Goal: Navigation & Orientation: Find specific page/section

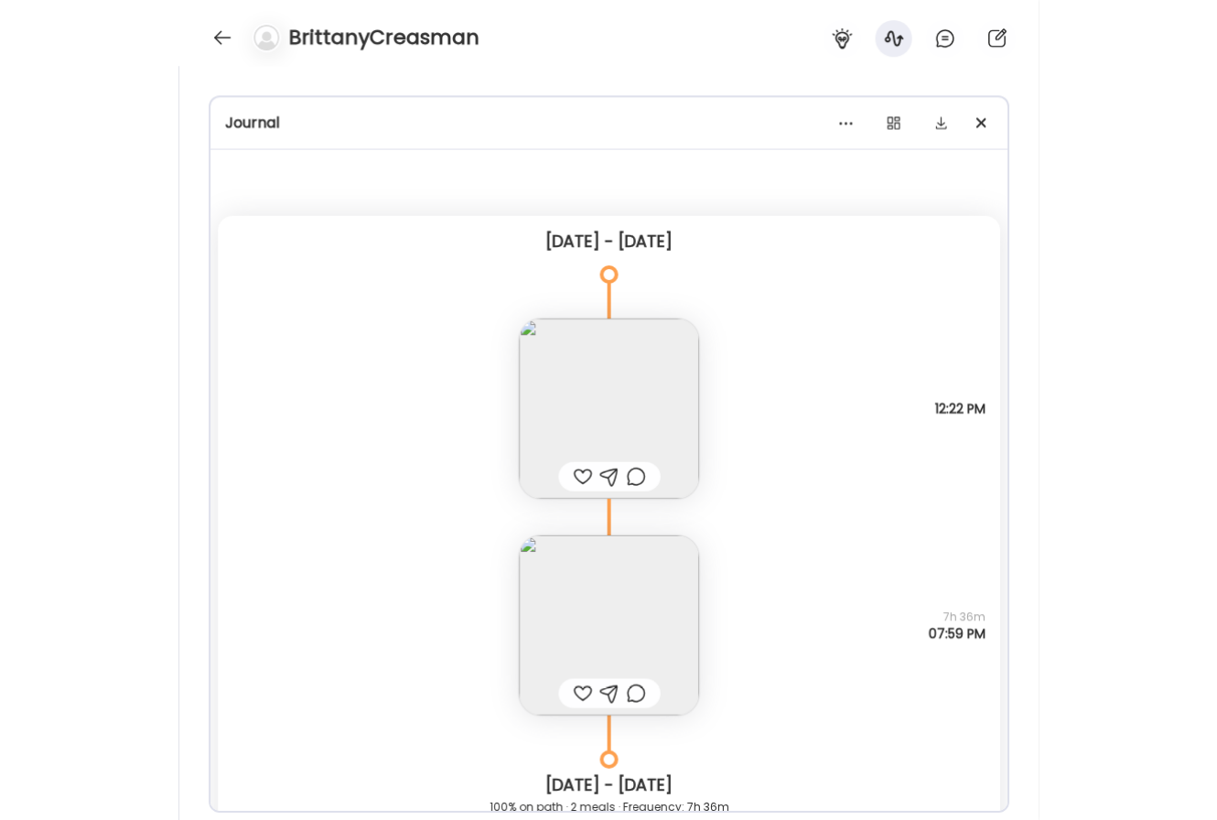
scroll to position [440, 0]
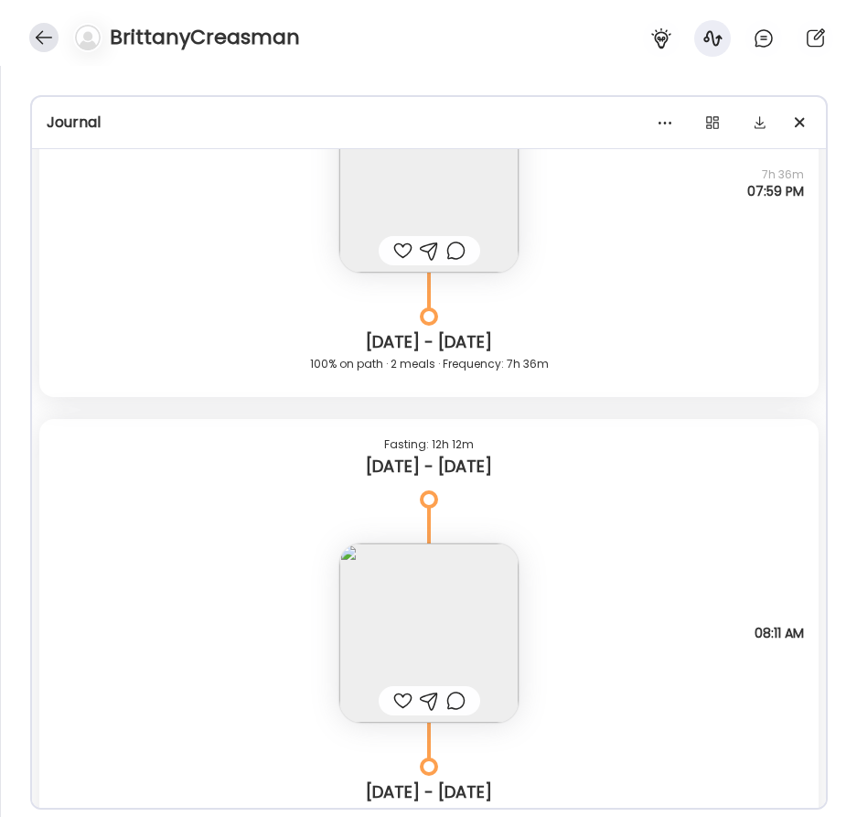
click at [48, 32] on div at bounding box center [43, 37] width 29 height 29
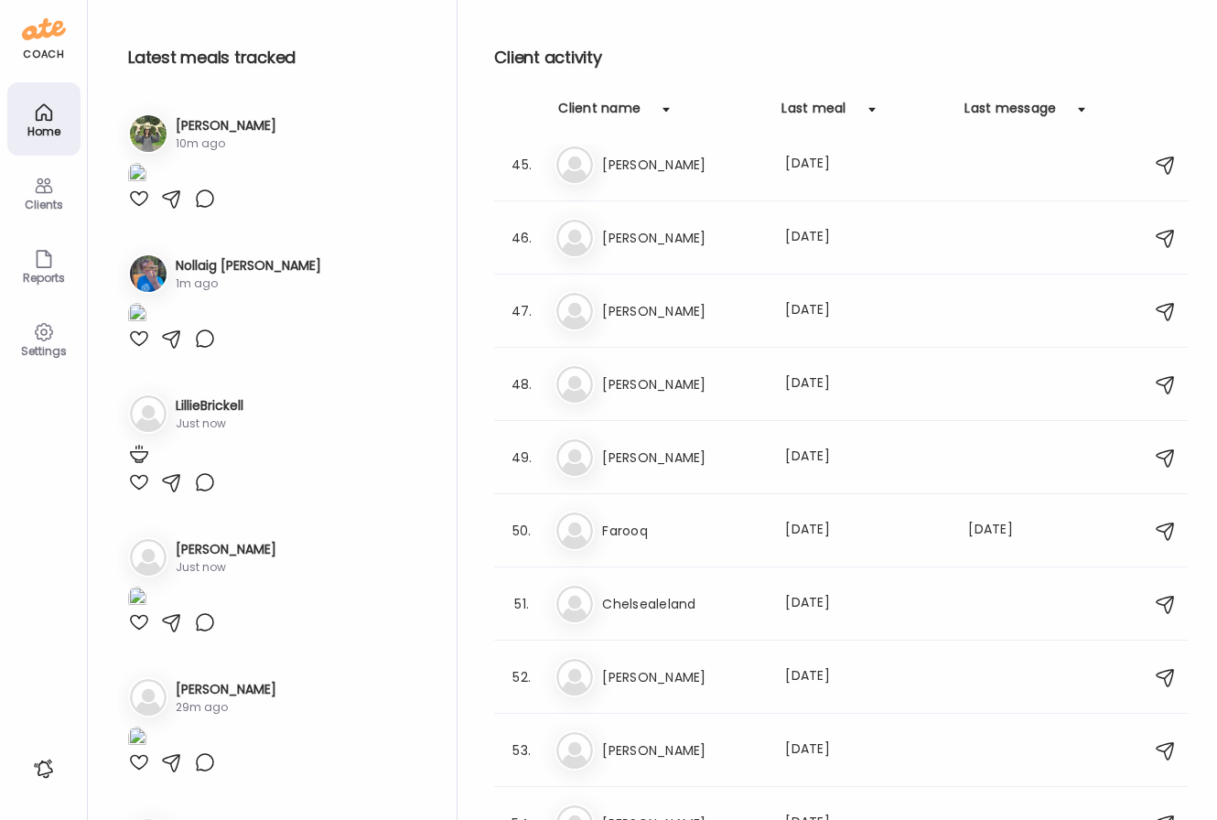
scroll to position [2402, 0]
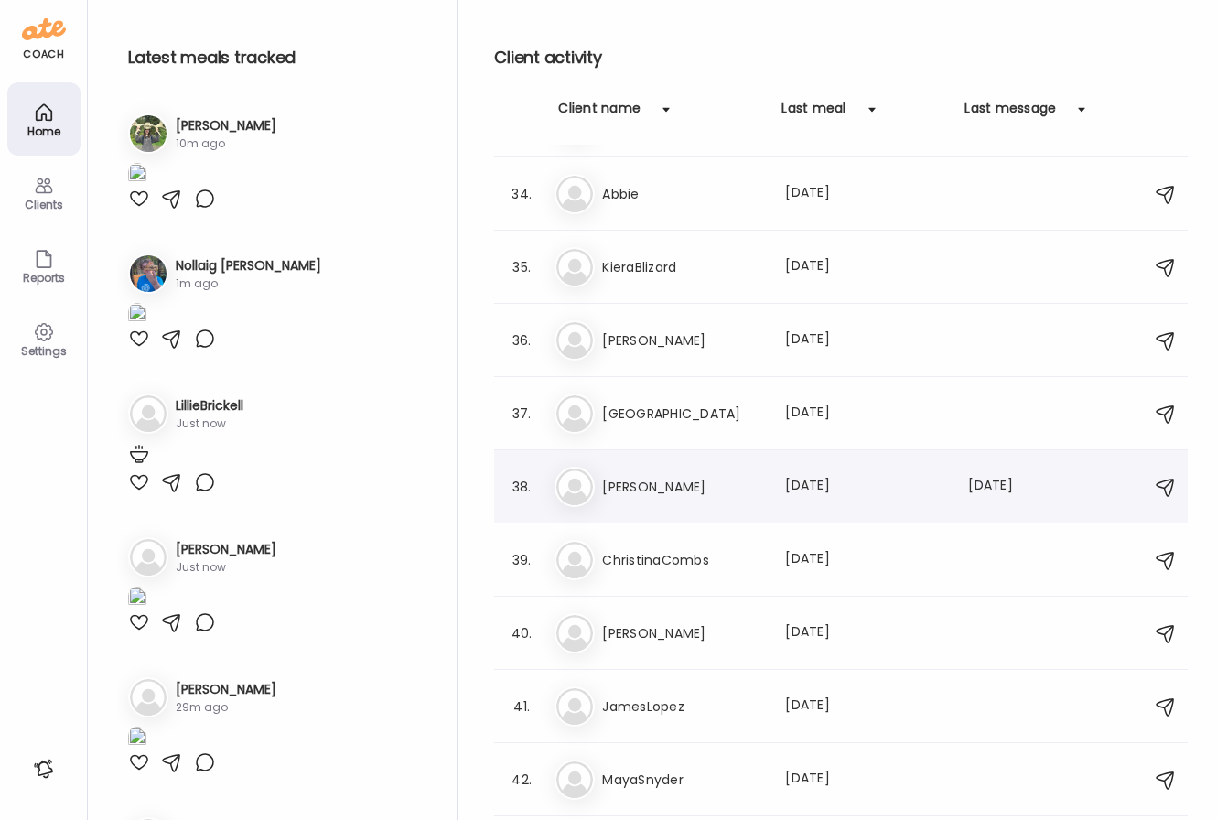
click at [673, 497] on div "Ro [PERSON_NAME] Last meal: [DATE] Last message: [DATE] Dang autocorrect! Word*" at bounding box center [843, 487] width 578 height 40
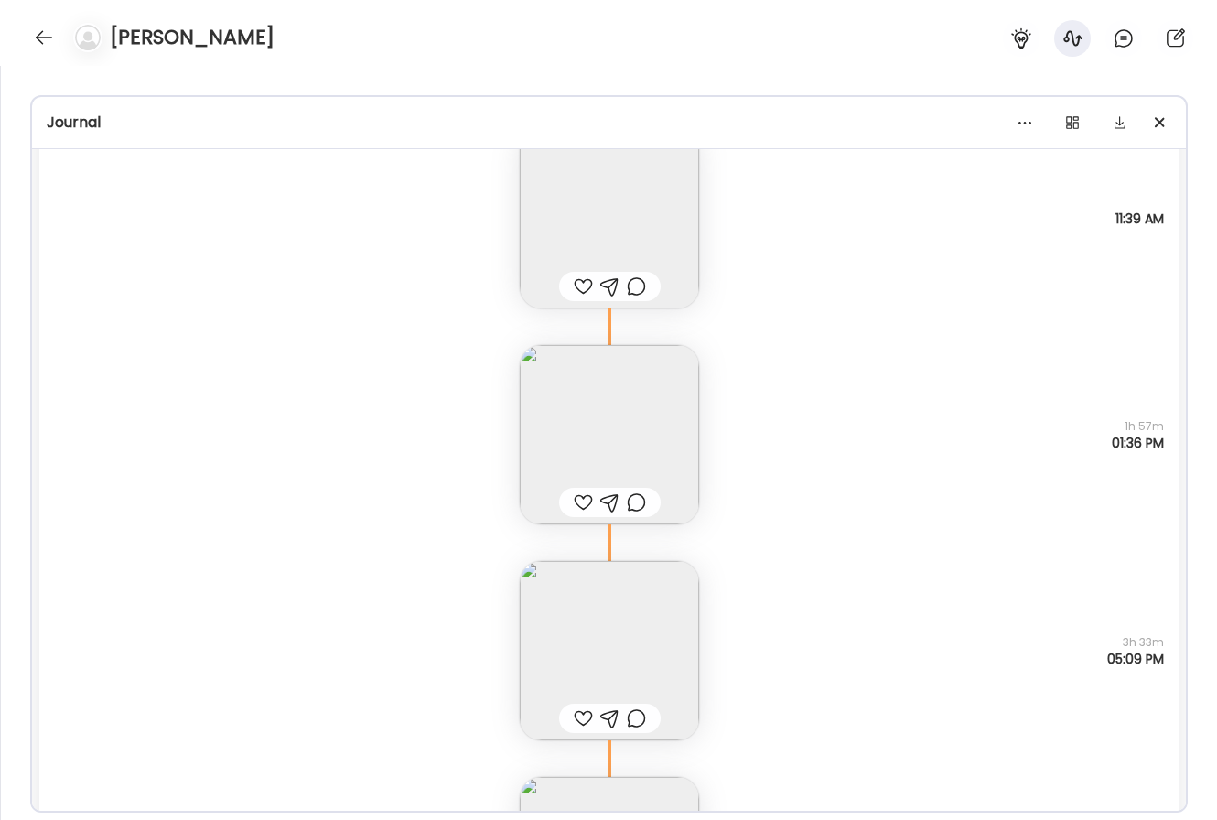
scroll to position [1675, 0]
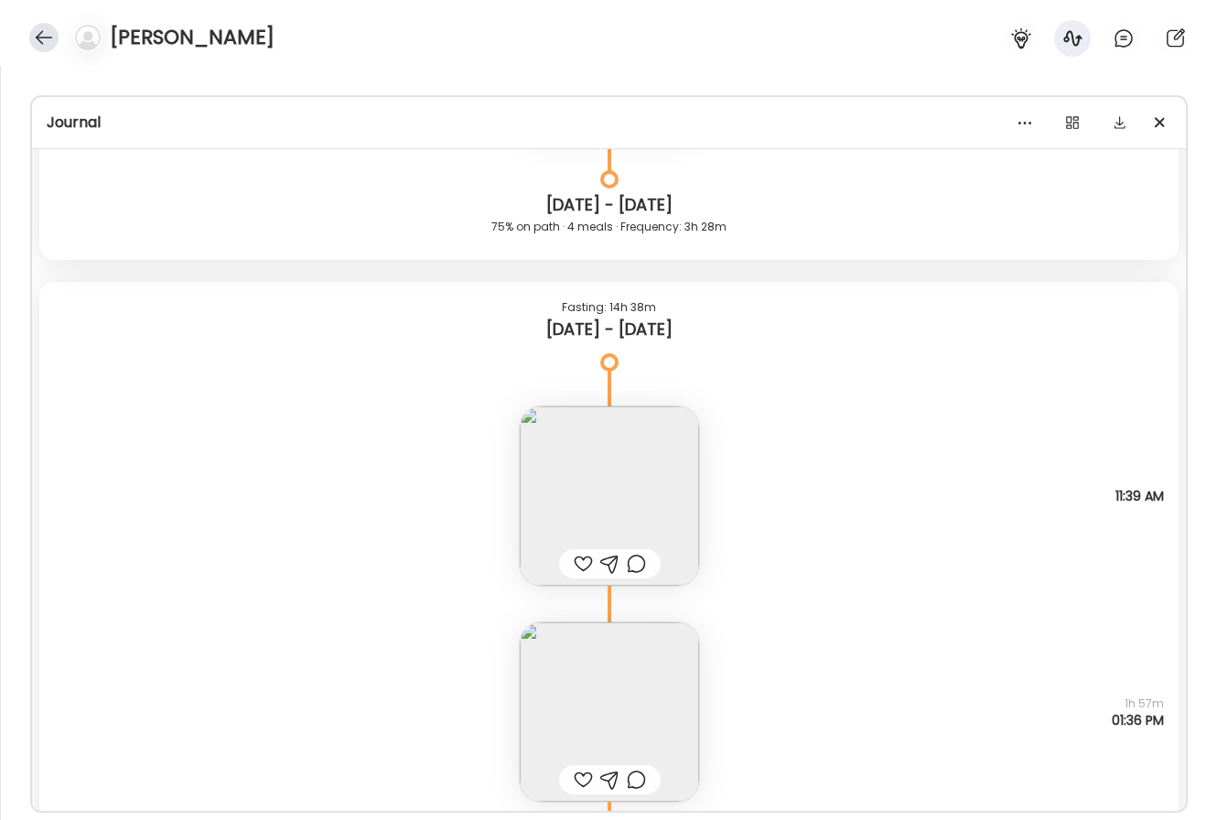
click at [49, 37] on div at bounding box center [43, 37] width 29 height 29
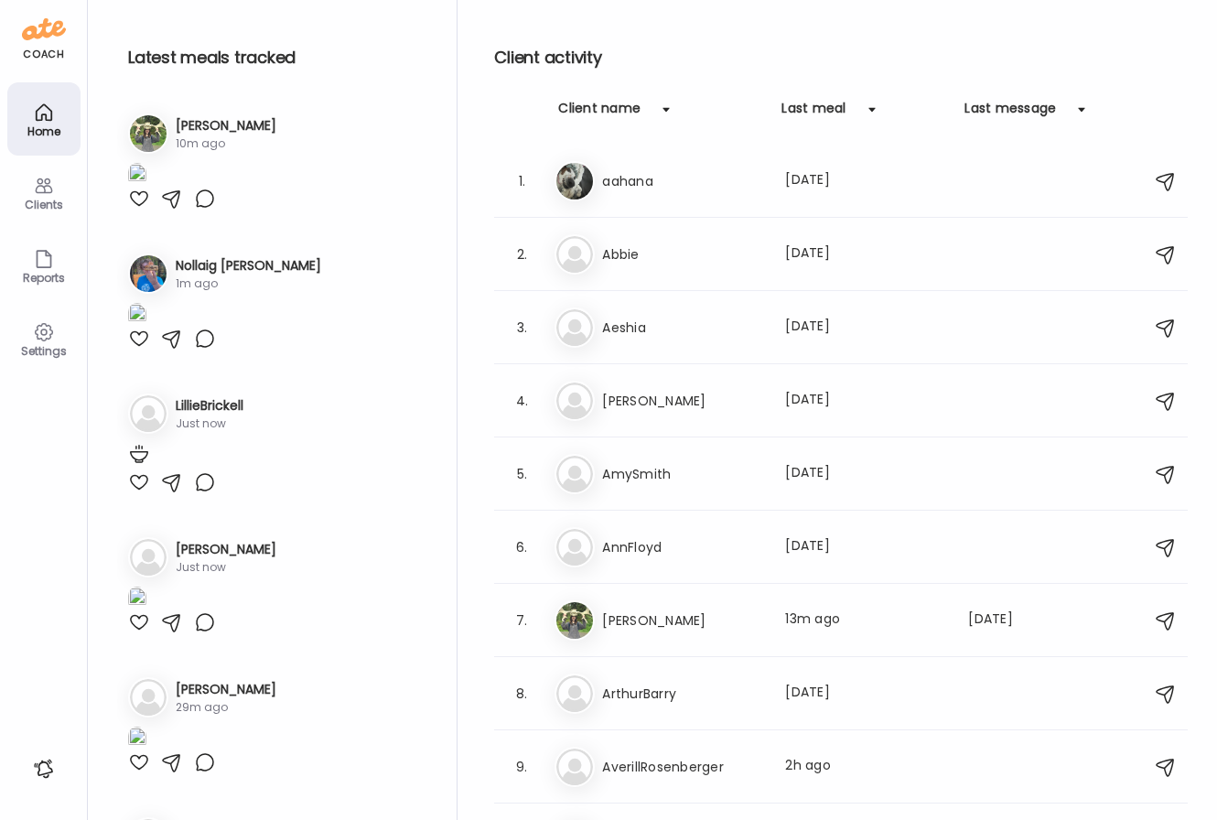
click at [187, 127] on h3 "[PERSON_NAME]" at bounding box center [226, 125] width 101 height 19
click at [156, 134] on img at bounding box center [148, 133] width 37 height 37
click at [642, 647] on div "7. Ar [PERSON_NAME] Last meal: 13m ago Last message: [DATE] Hello! I was wonder…" at bounding box center [840, 620] width 693 height 73
click at [651, 624] on h3 "[PERSON_NAME]" at bounding box center [682, 620] width 161 height 22
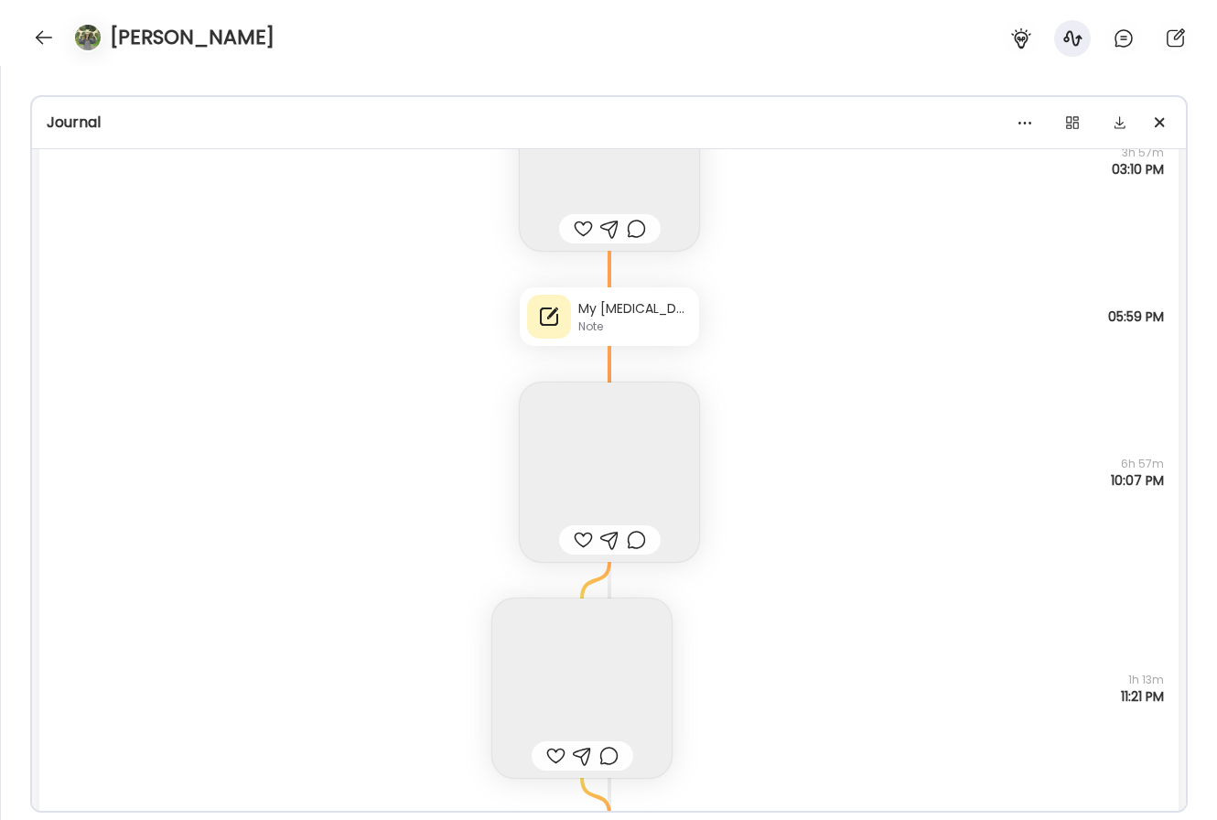
scroll to position [11926, 0]
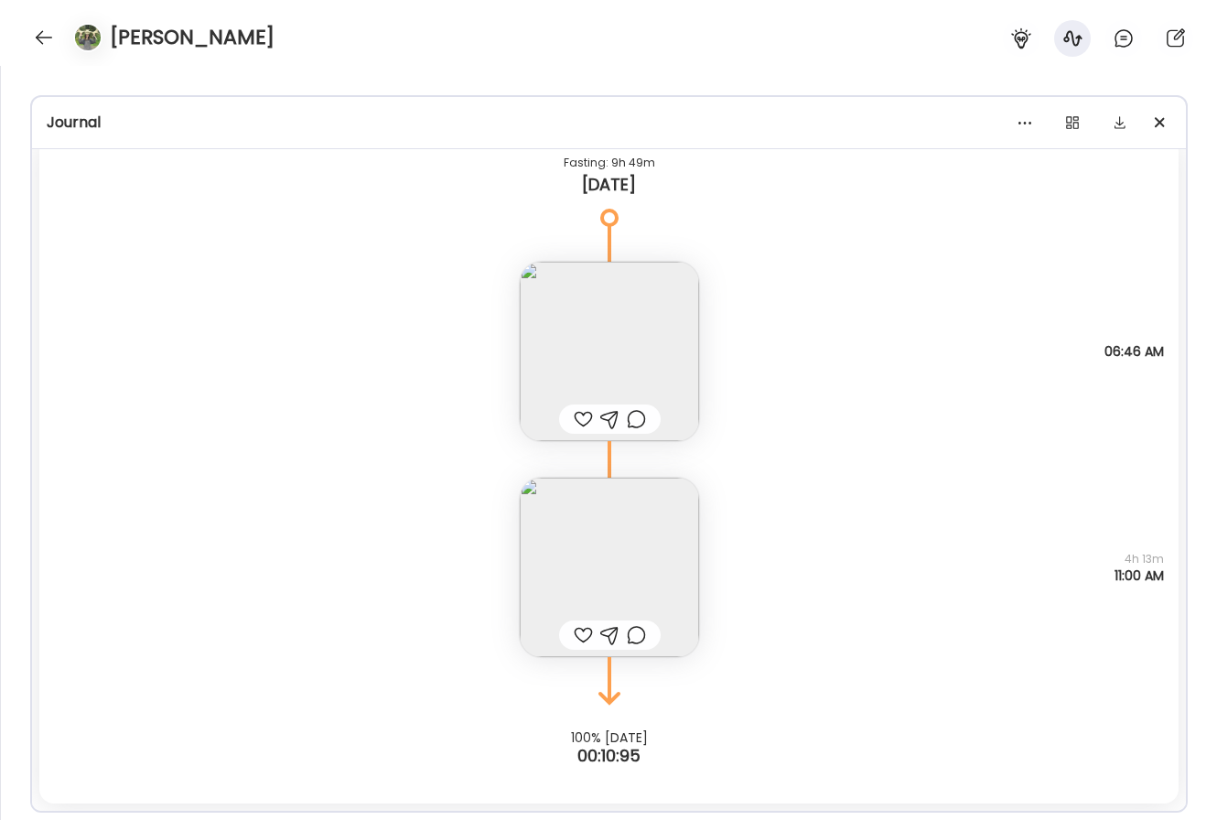
click at [664, 554] on img at bounding box center [609, 567] width 179 height 179
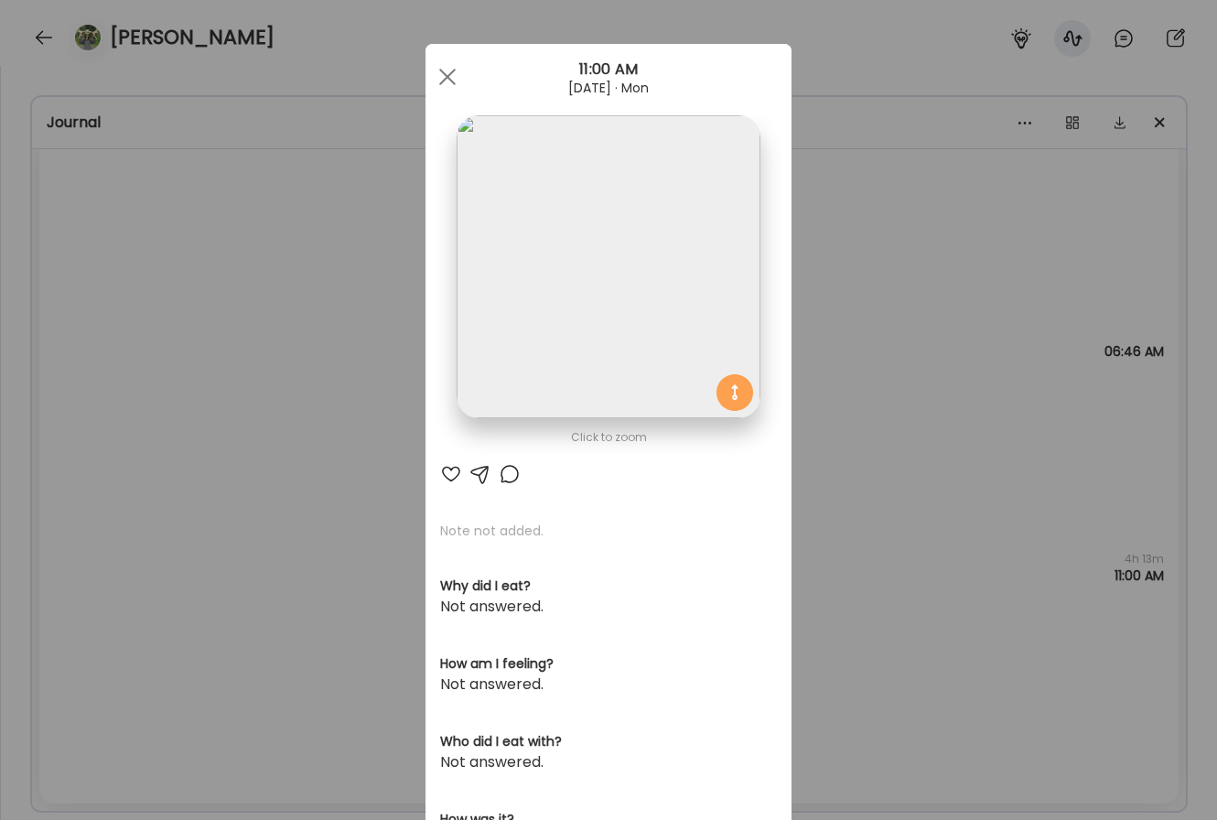
click at [804, 373] on div "Ate Coach Dashboard Wahoo! It’s official Take a moment to set up your Coach Pro…" at bounding box center [608, 410] width 1217 height 820
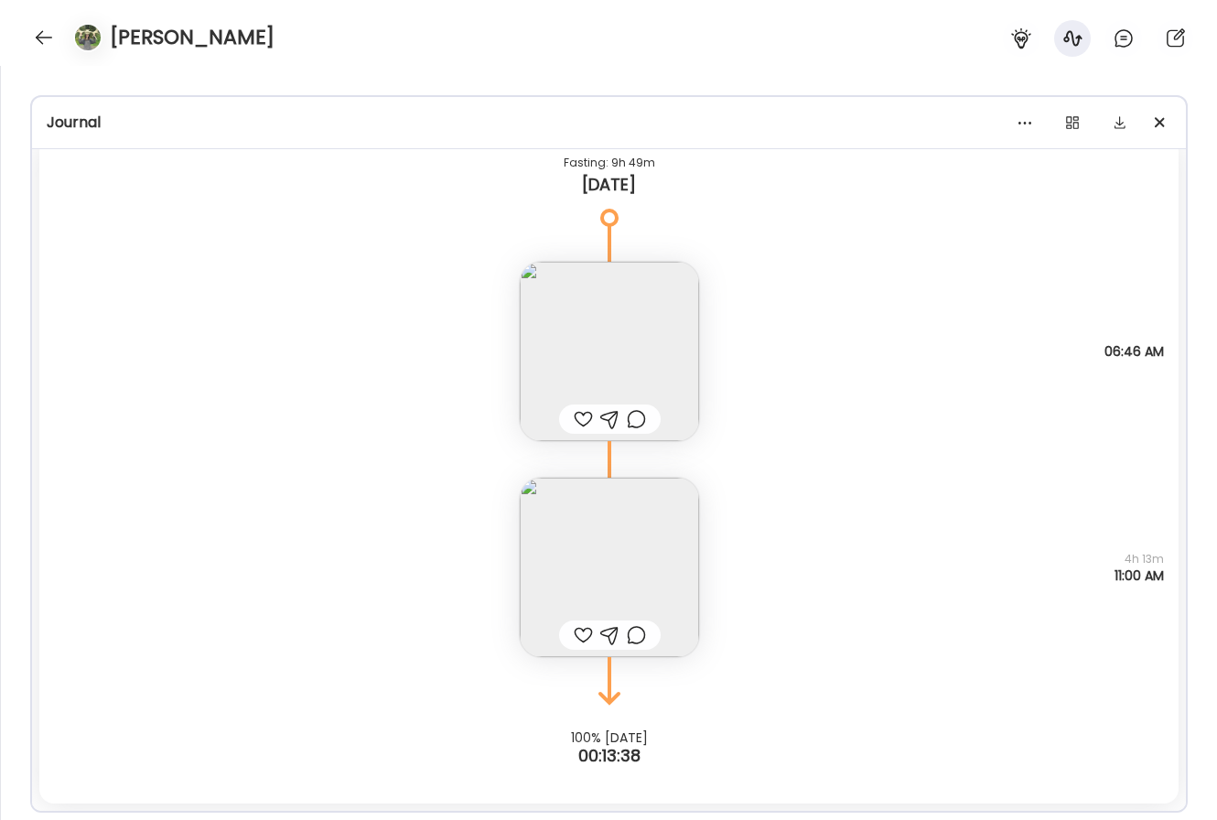
click at [589, 379] on img at bounding box center [609, 351] width 179 height 179
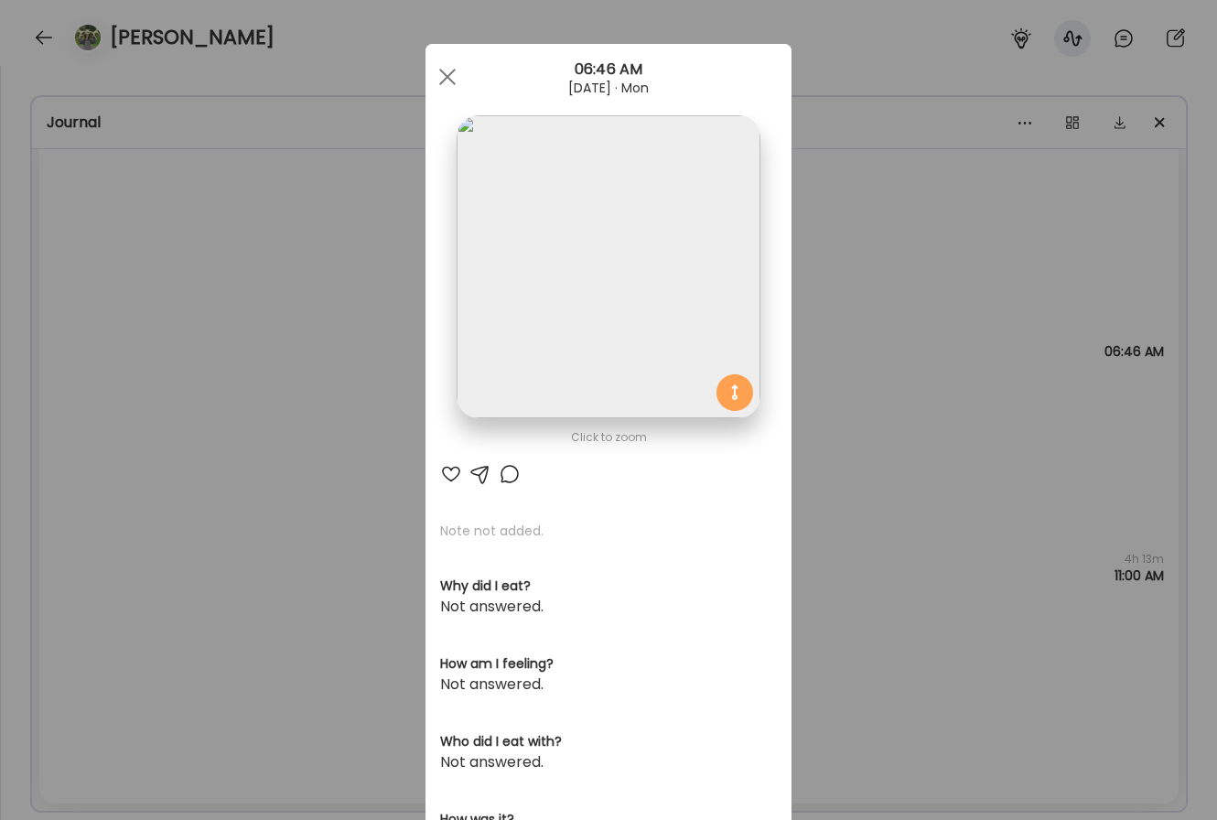
click at [856, 256] on div "Ate Coach Dashboard Wahoo! It’s official Take a moment to set up your Coach Pro…" at bounding box center [608, 410] width 1217 height 820
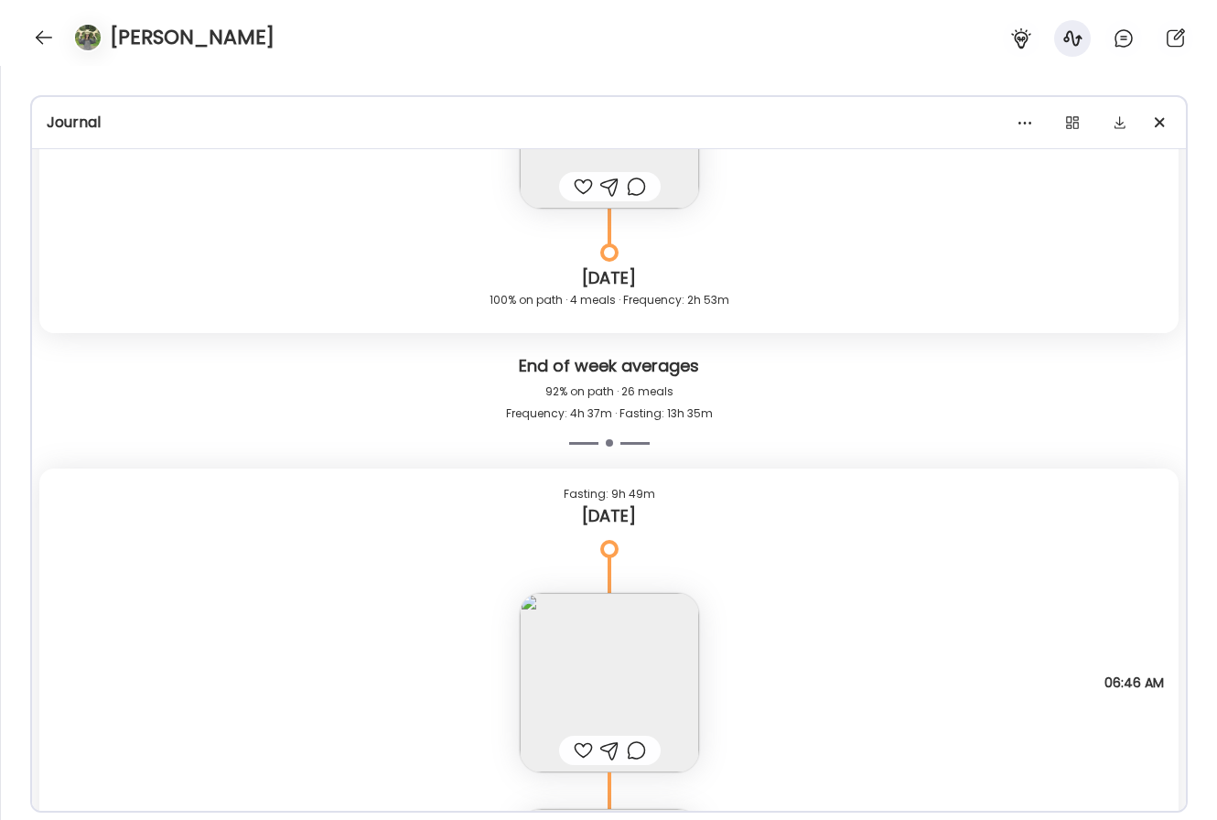
scroll to position [11256, 0]
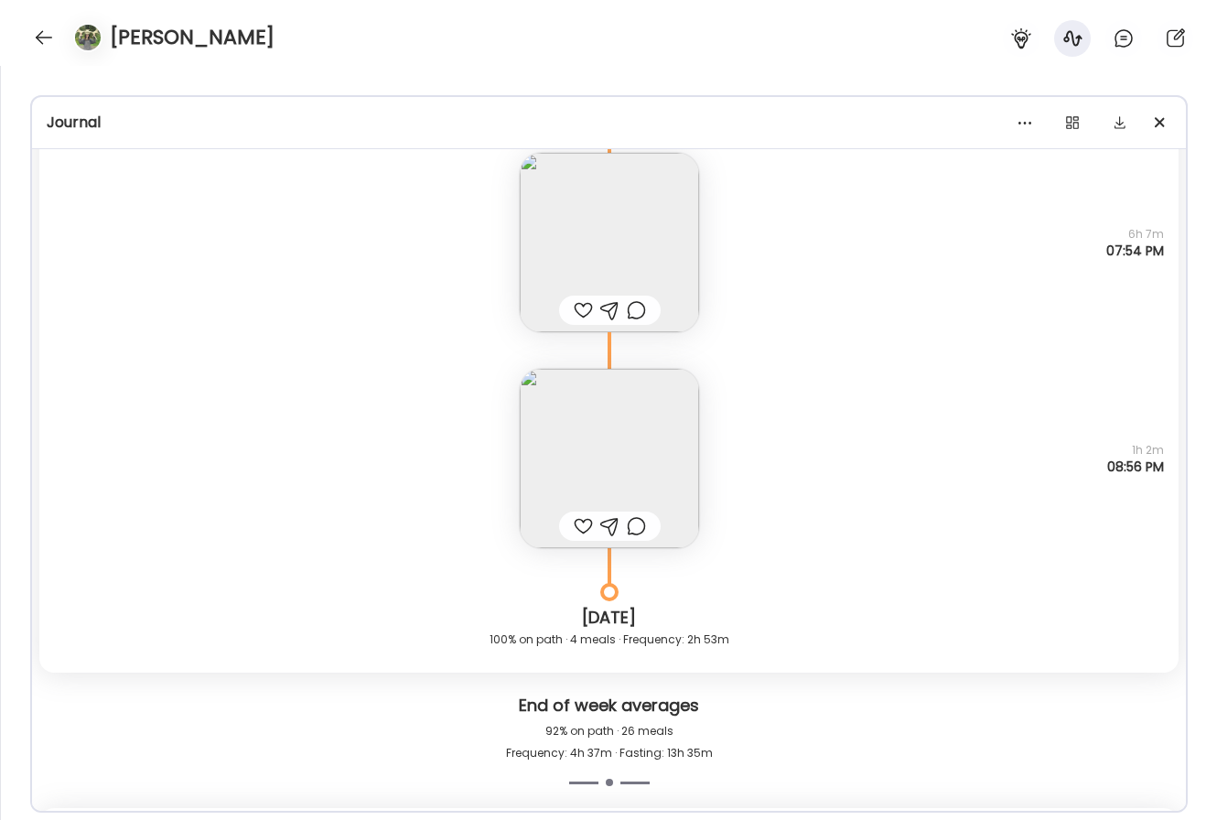
click at [627, 447] on img at bounding box center [609, 458] width 179 height 179
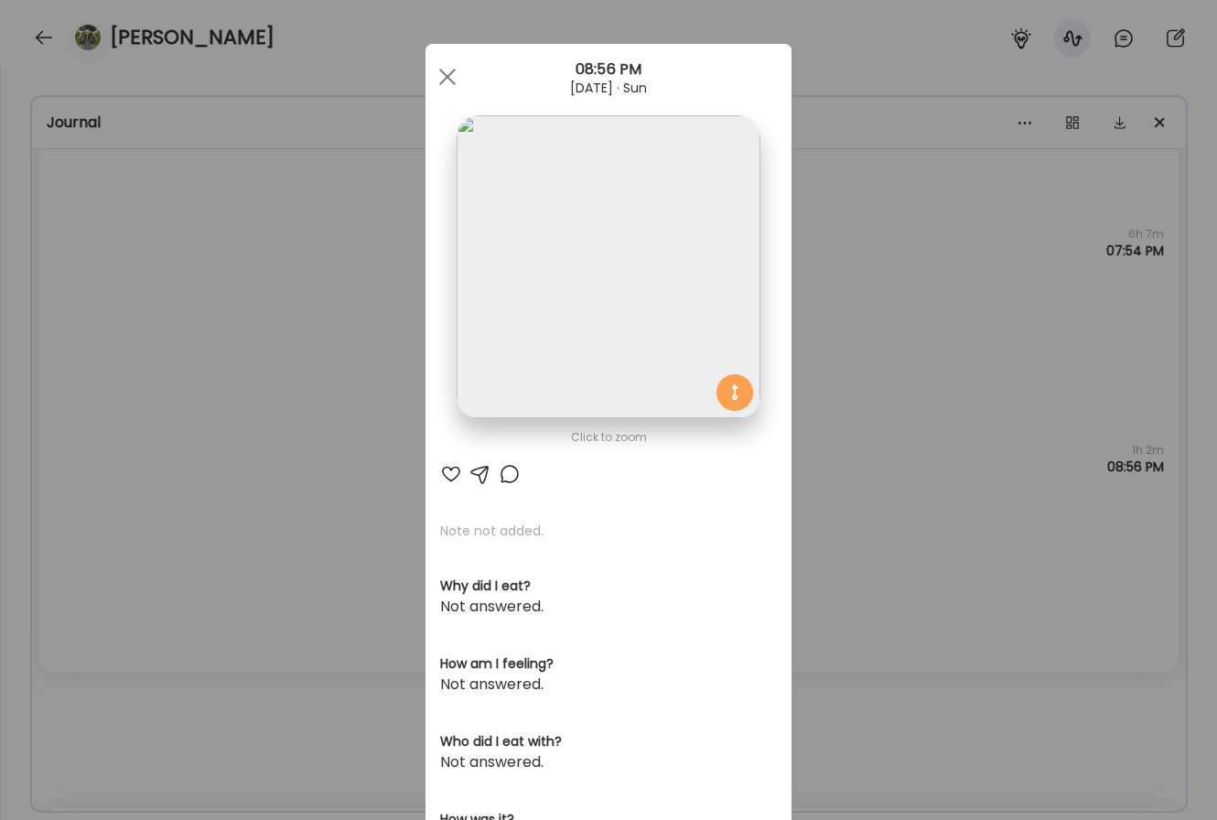
click at [856, 350] on div "Ate Coach Dashboard Wahoo! It’s official Take a moment to set up your Coach Pro…" at bounding box center [608, 410] width 1217 height 820
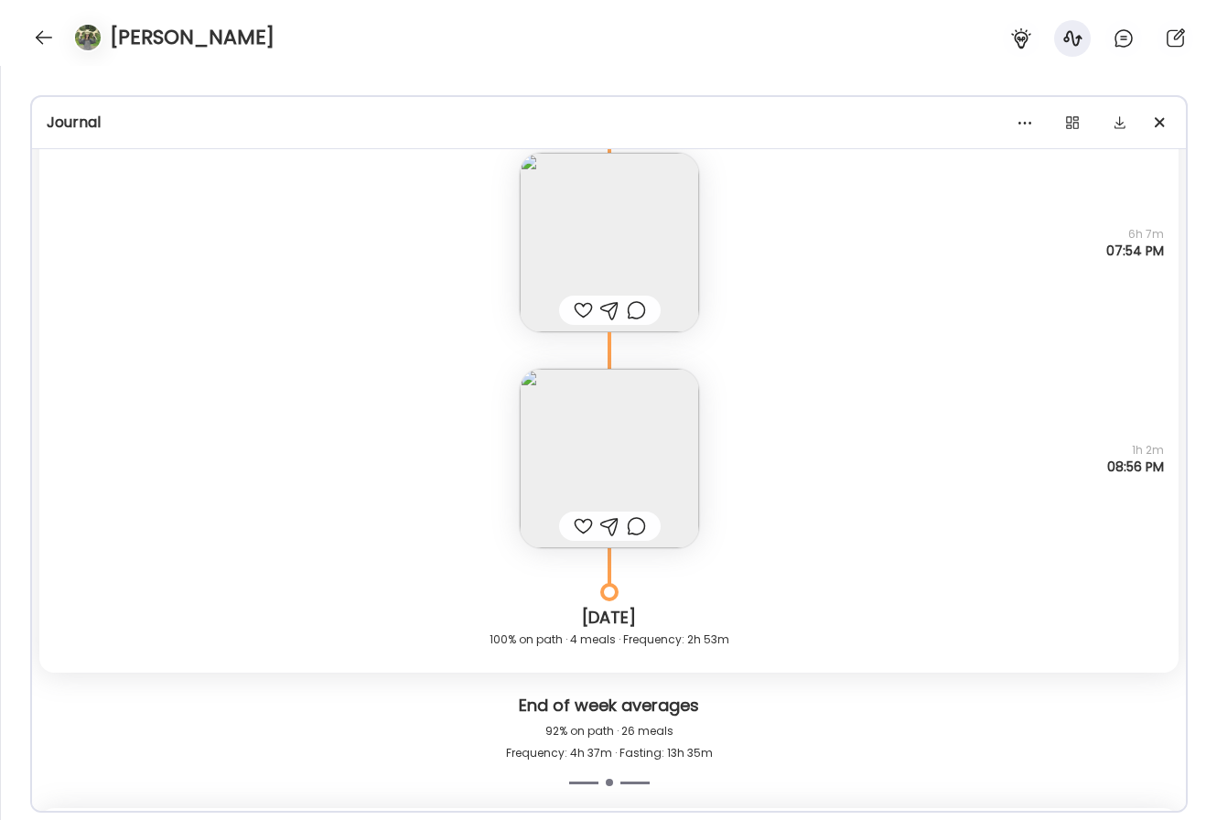
scroll to position [10990, 0]
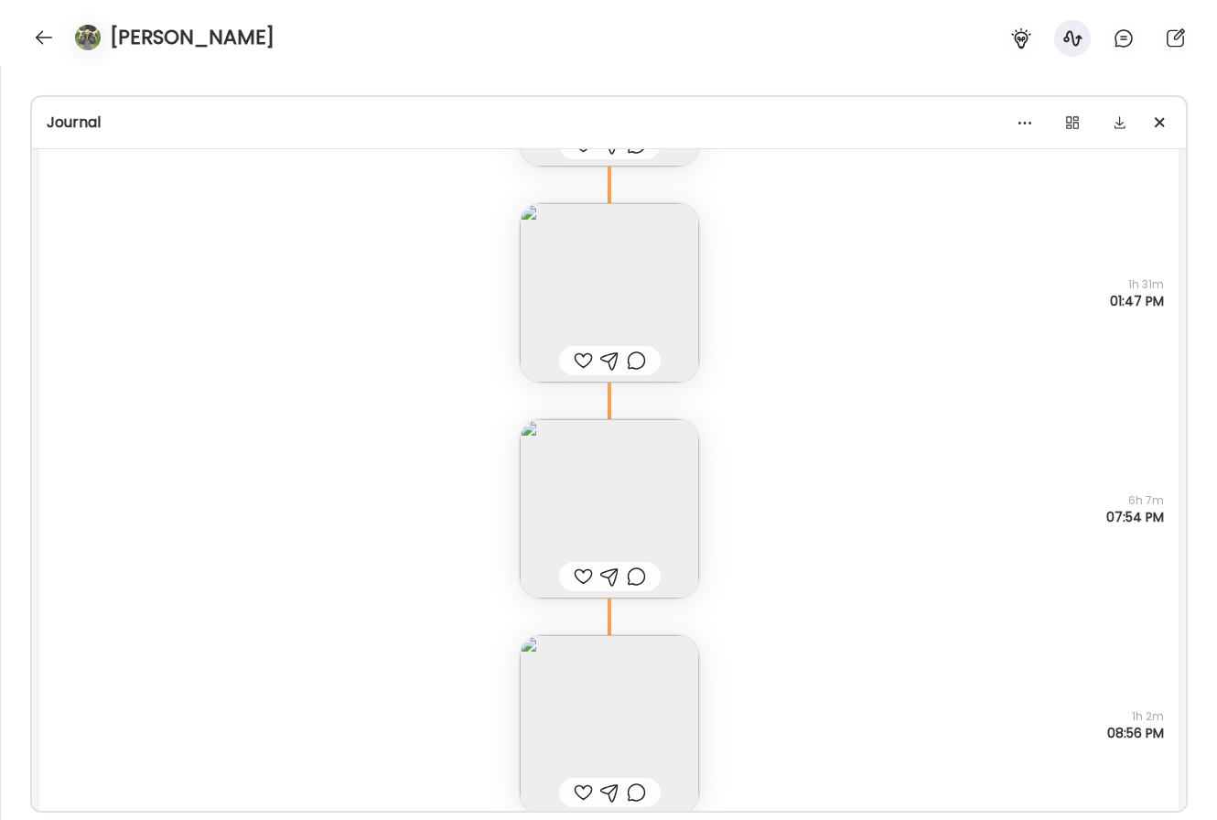
click at [617, 474] on img at bounding box center [609, 508] width 179 height 179
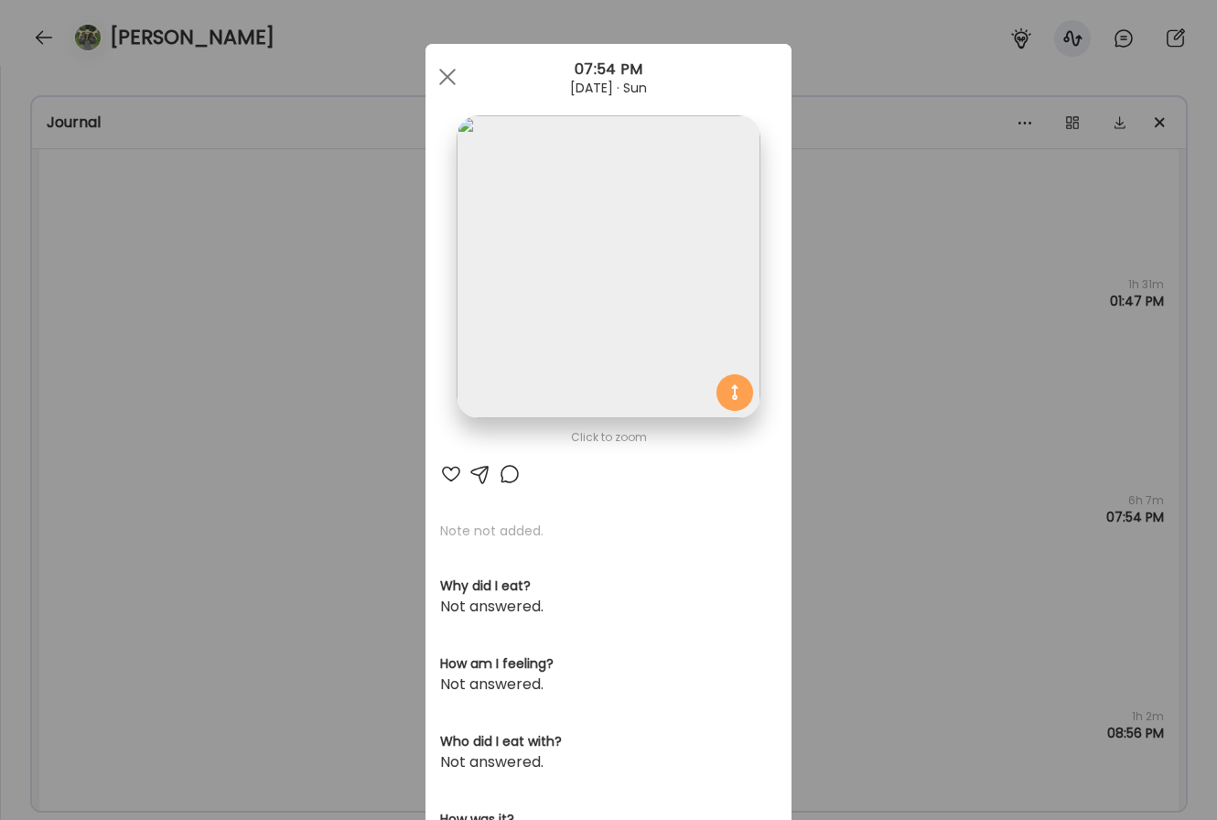
click at [609, 268] on img at bounding box center [607, 266] width 303 height 303
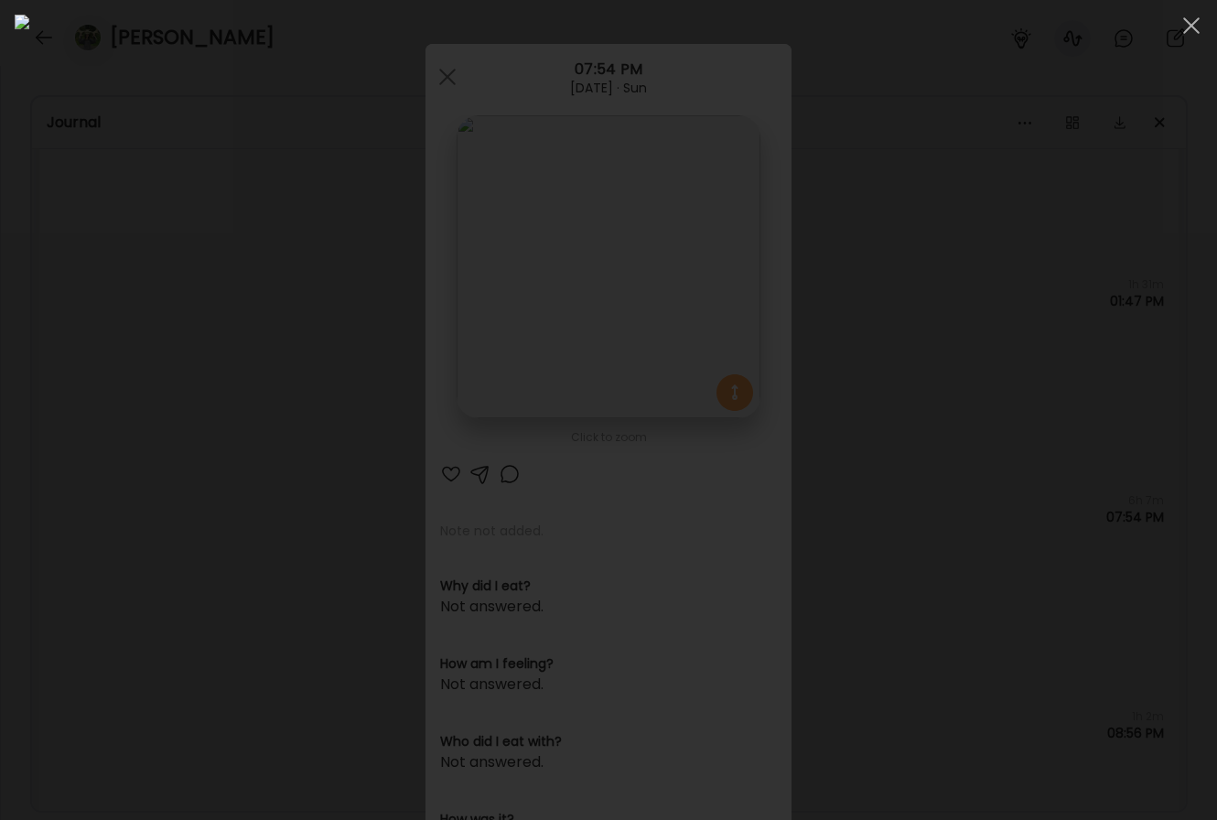
click at [856, 374] on div at bounding box center [608, 410] width 1187 height 790
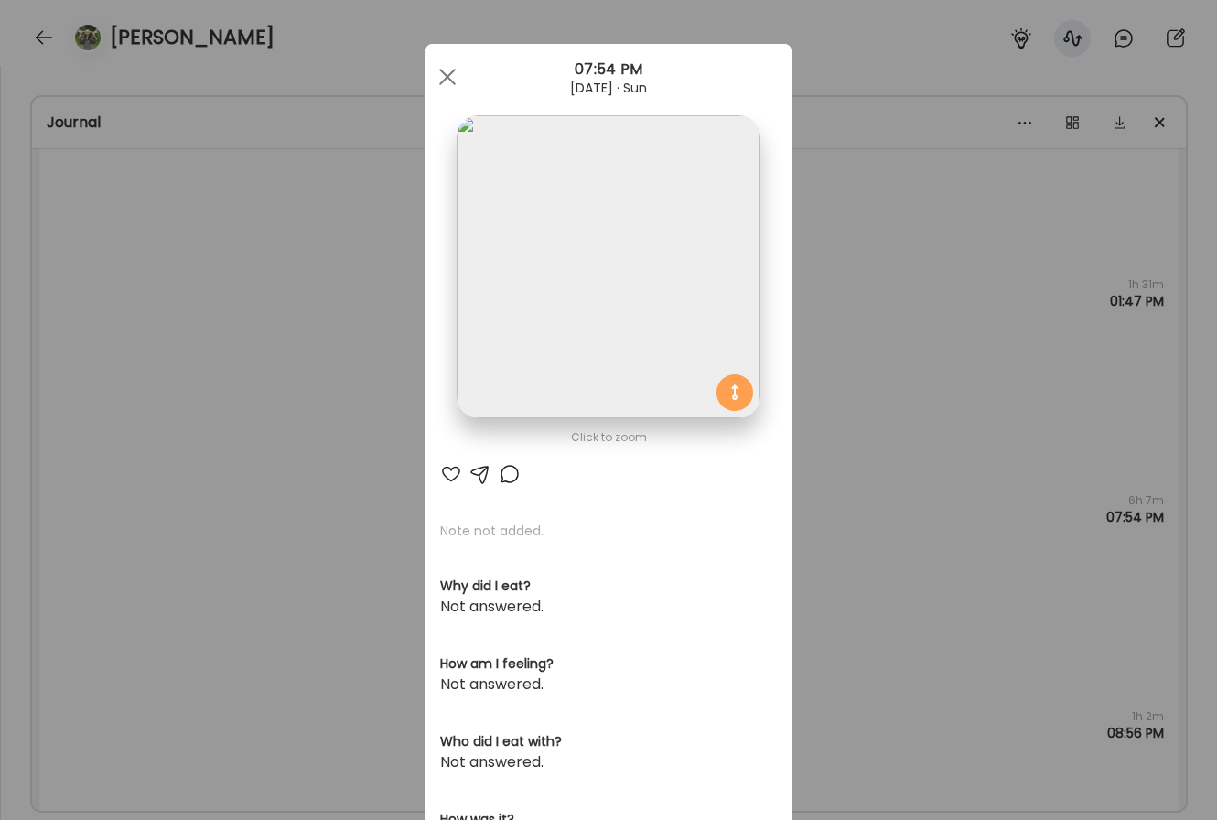
click at [856, 349] on div "Ate Coach Dashboard Wahoo! It’s official Take a moment to set up your Coach Pro…" at bounding box center [608, 410] width 1217 height 820
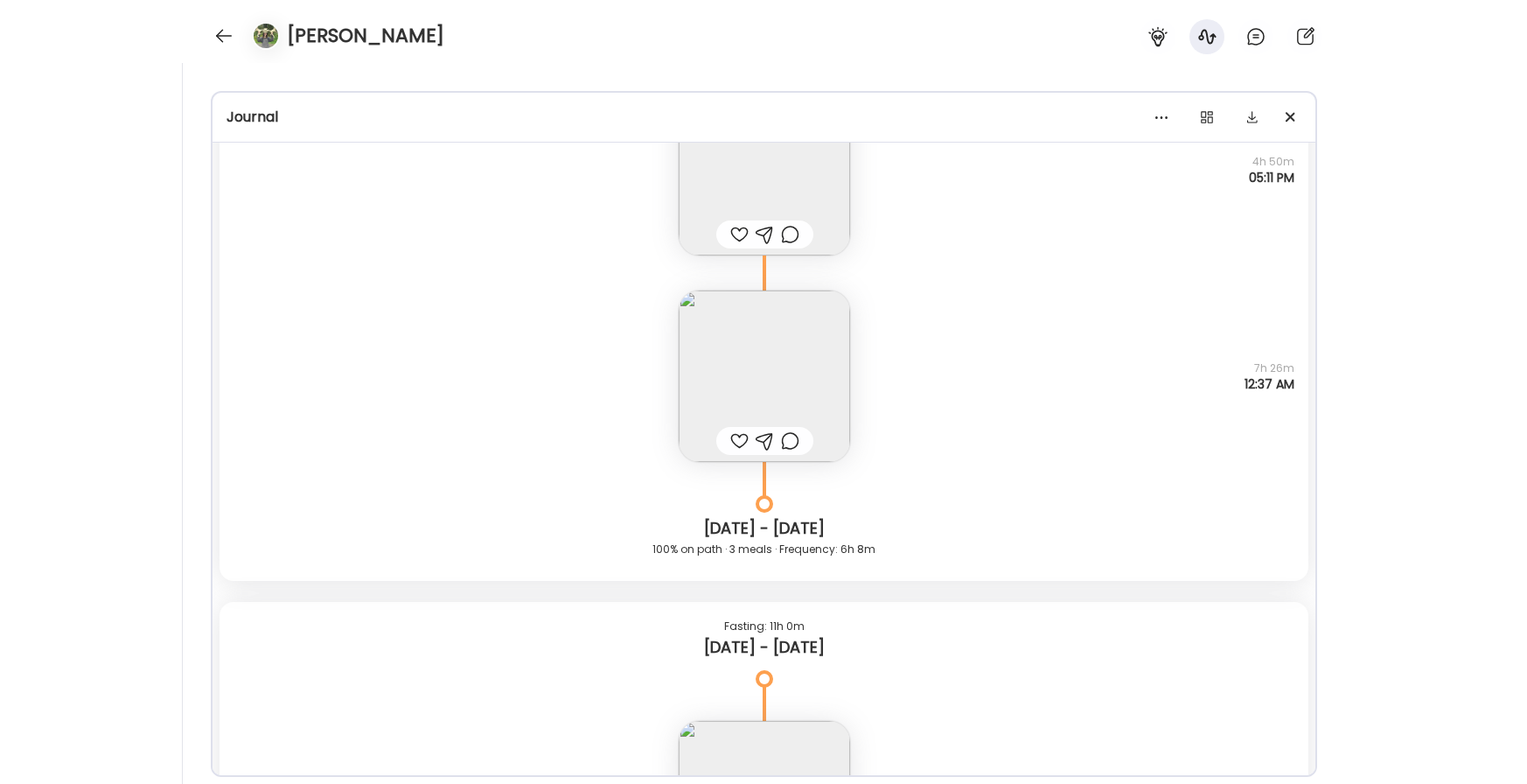
scroll to position [8503, 0]
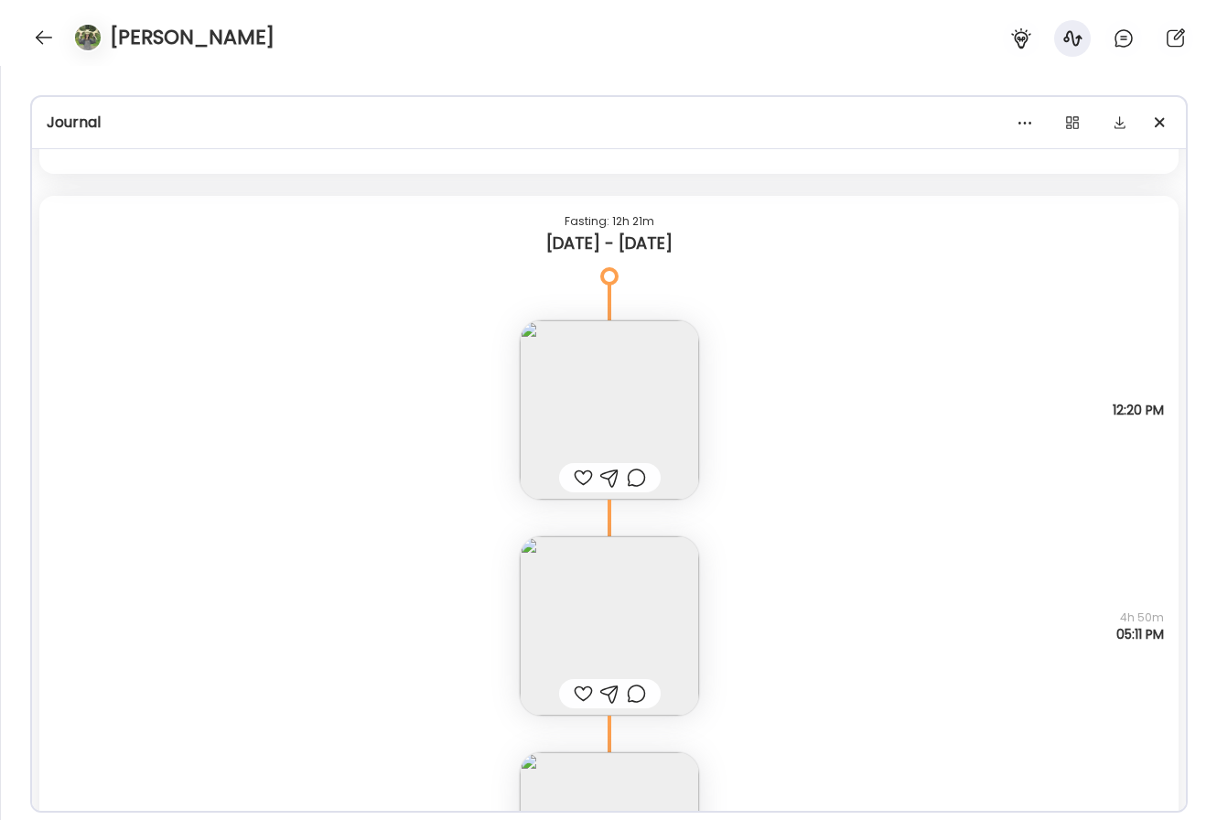
click at [74, 56] on div "[PERSON_NAME]" at bounding box center [608, 33] width 1217 height 66
click at [35, 27] on div at bounding box center [43, 37] width 29 height 29
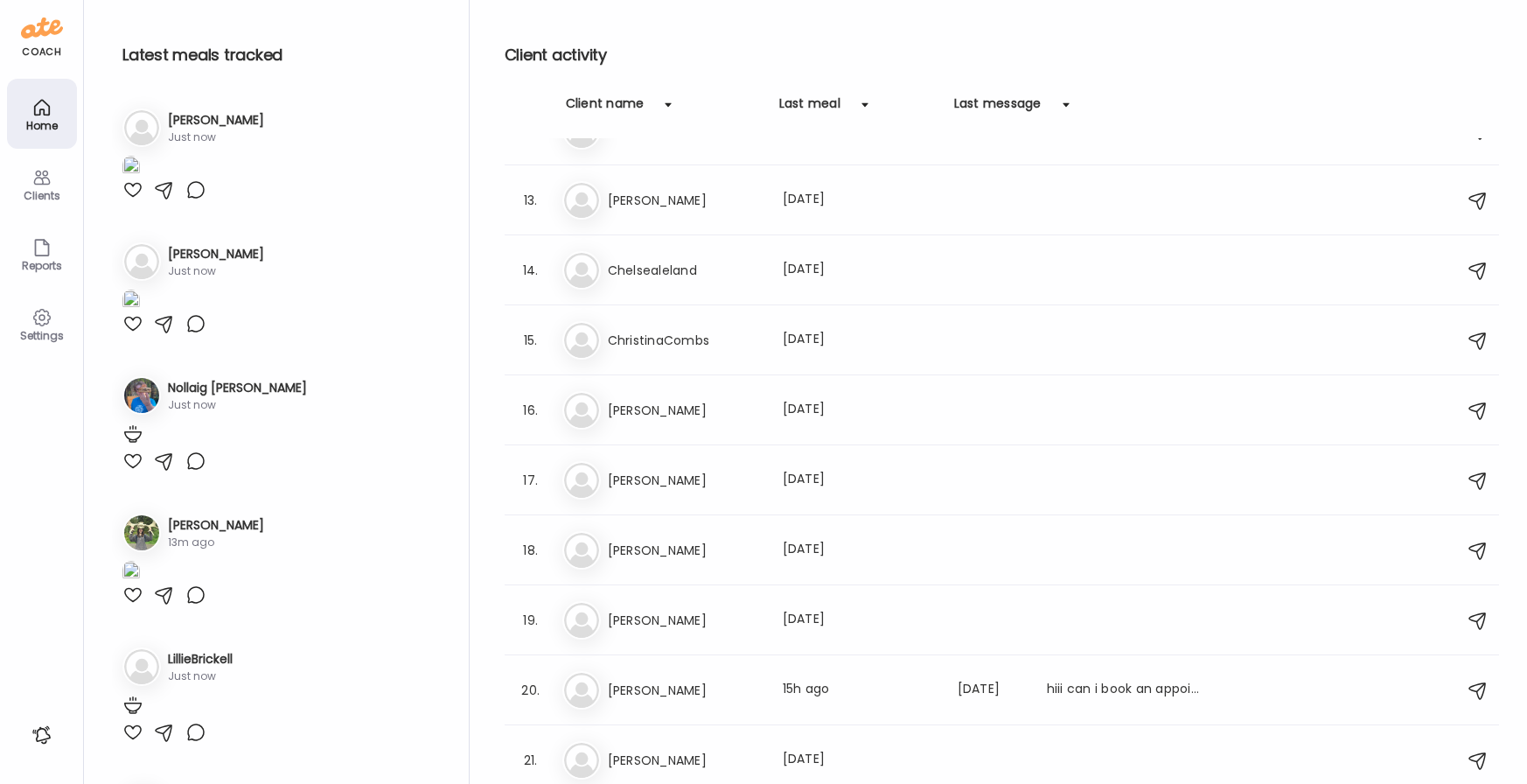
scroll to position [1025, 0]
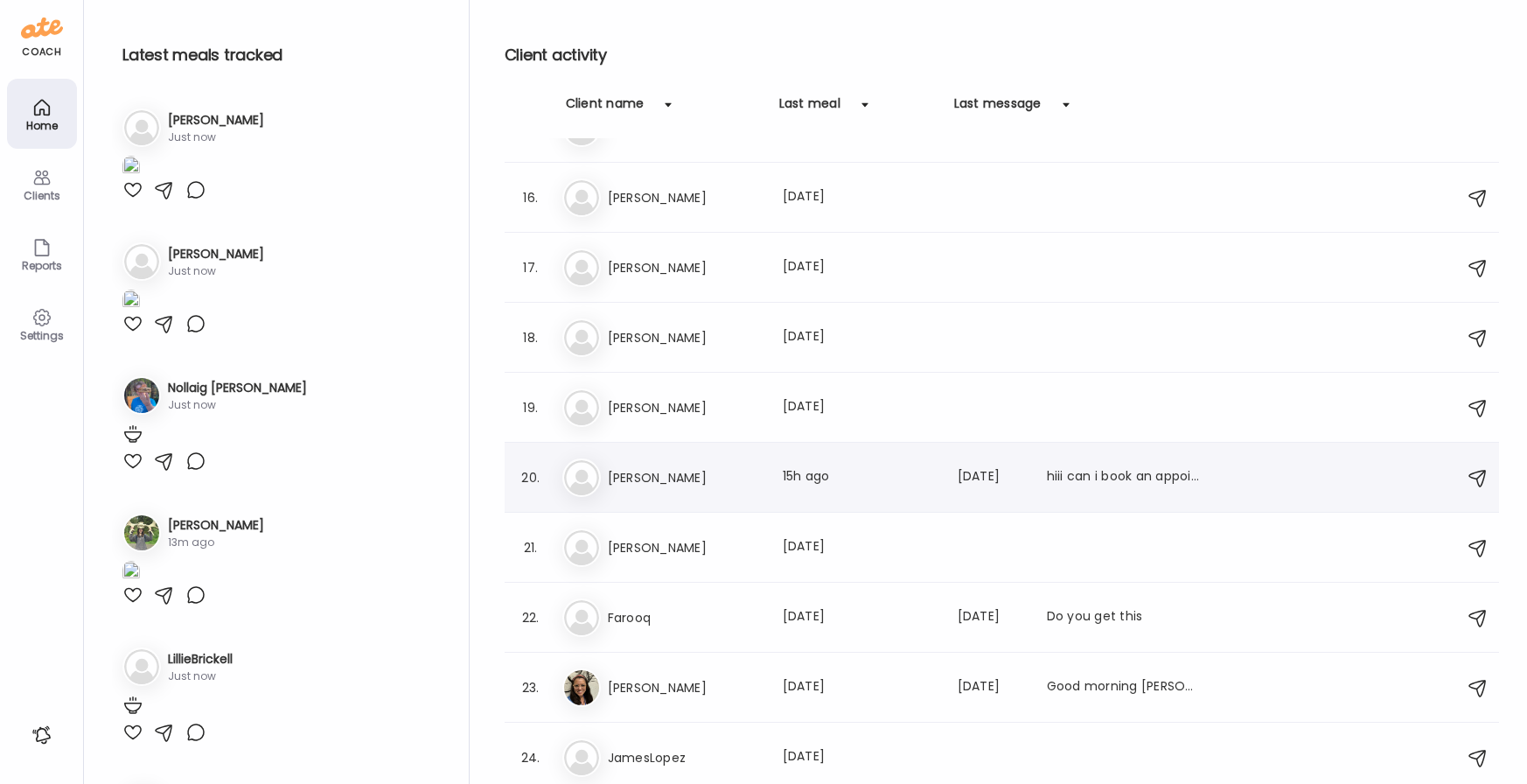
click at [689, 481] on h3 "[PERSON_NAME]" at bounding box center [685, 478] width 154 height 21
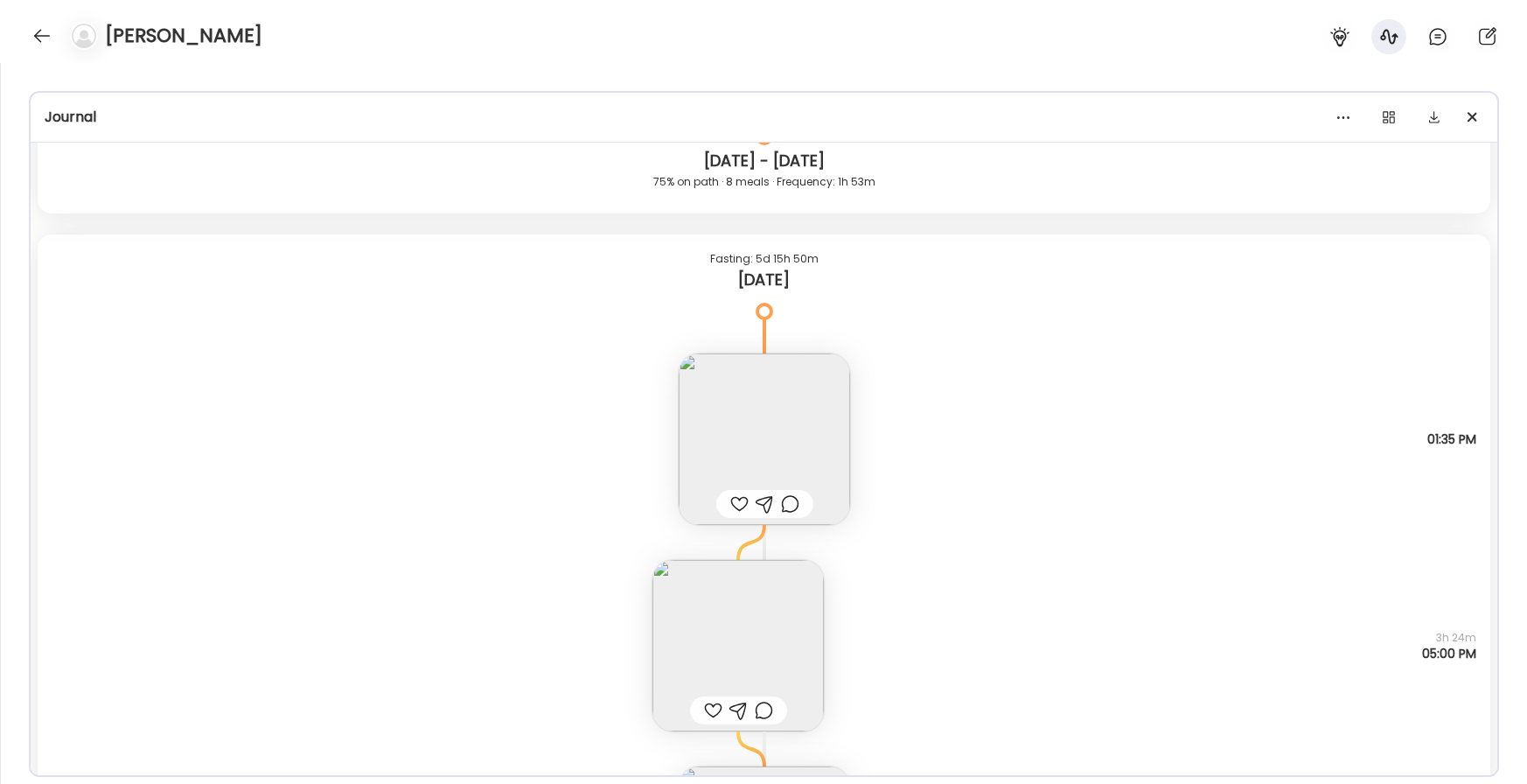
scroll to position [7735, 0]
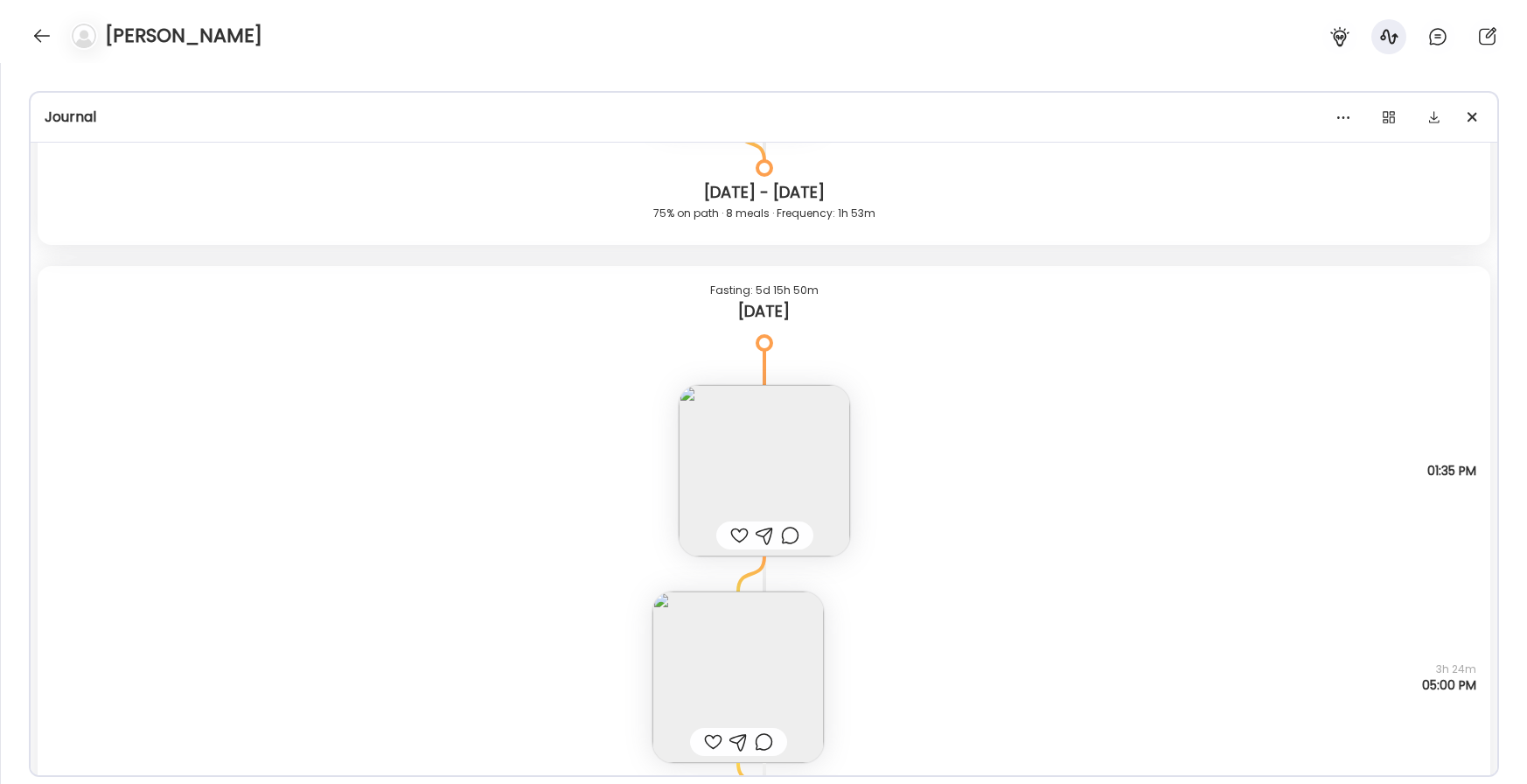
click at [714, 468] on img at bounding box center [764, 470] width 171 height 171
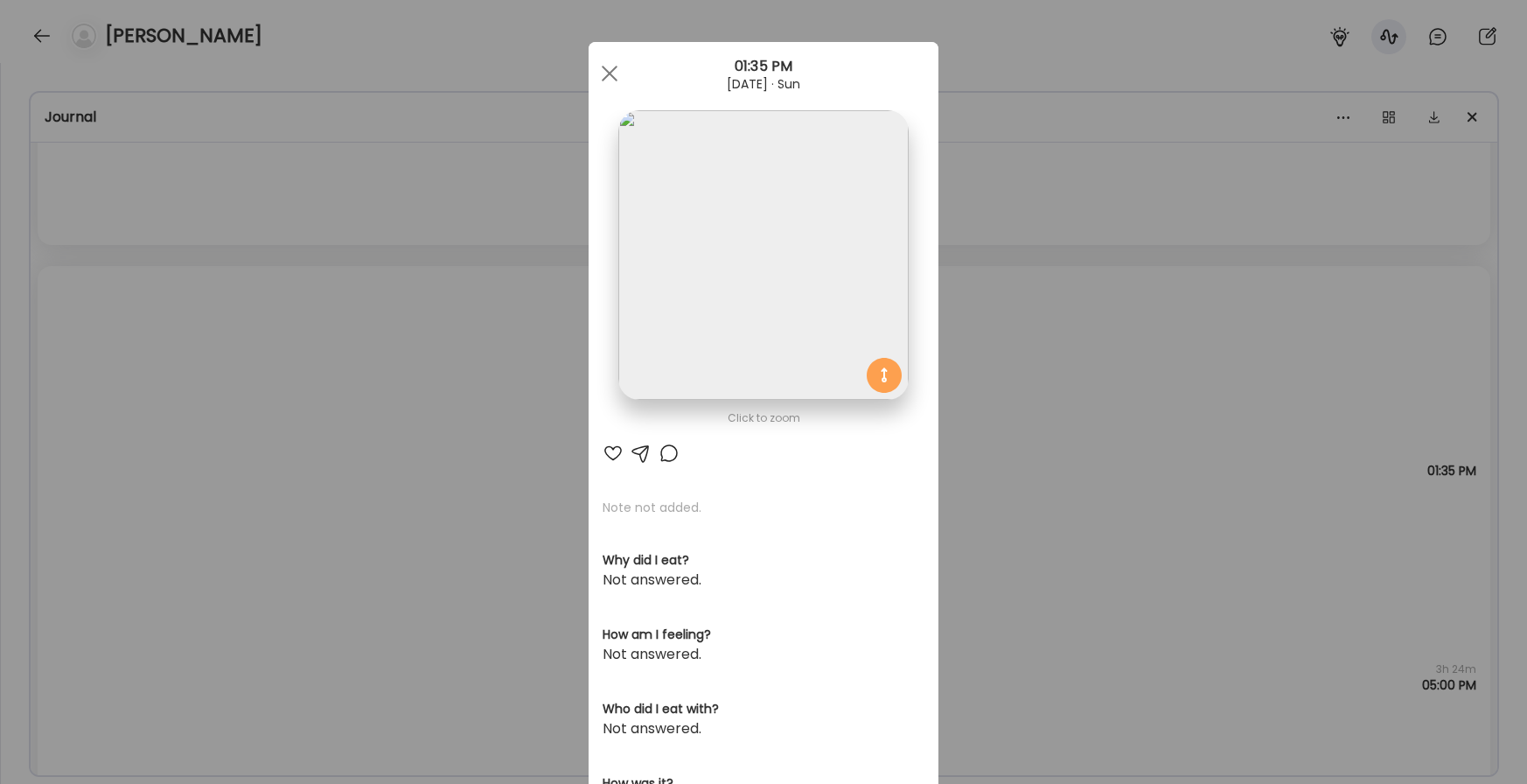
click at [804, 353] on img at bounding box center [763, 254] width 290 height 290
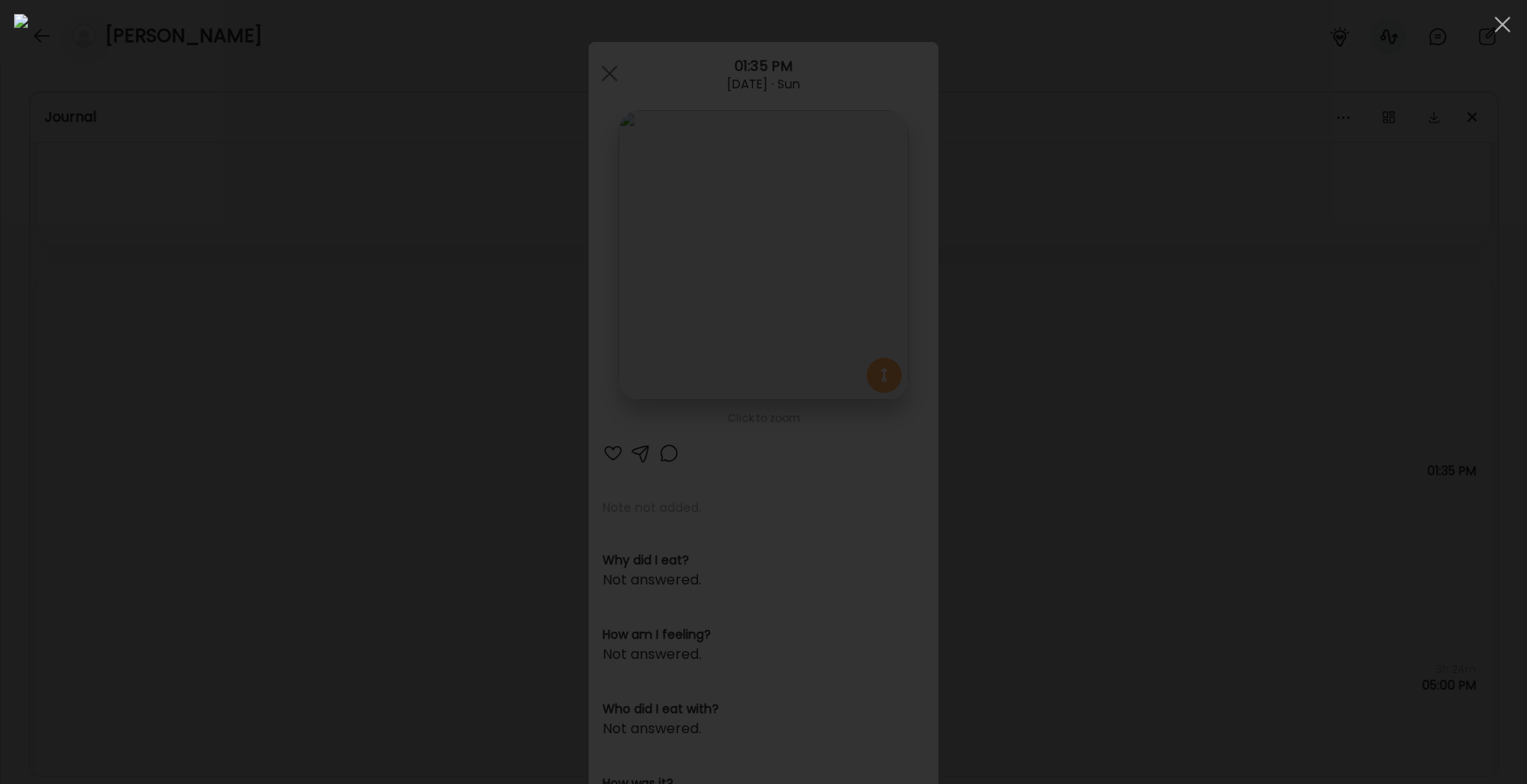
click at [818, 463] on div at bounding box center [764, 392] width 1499 height 755
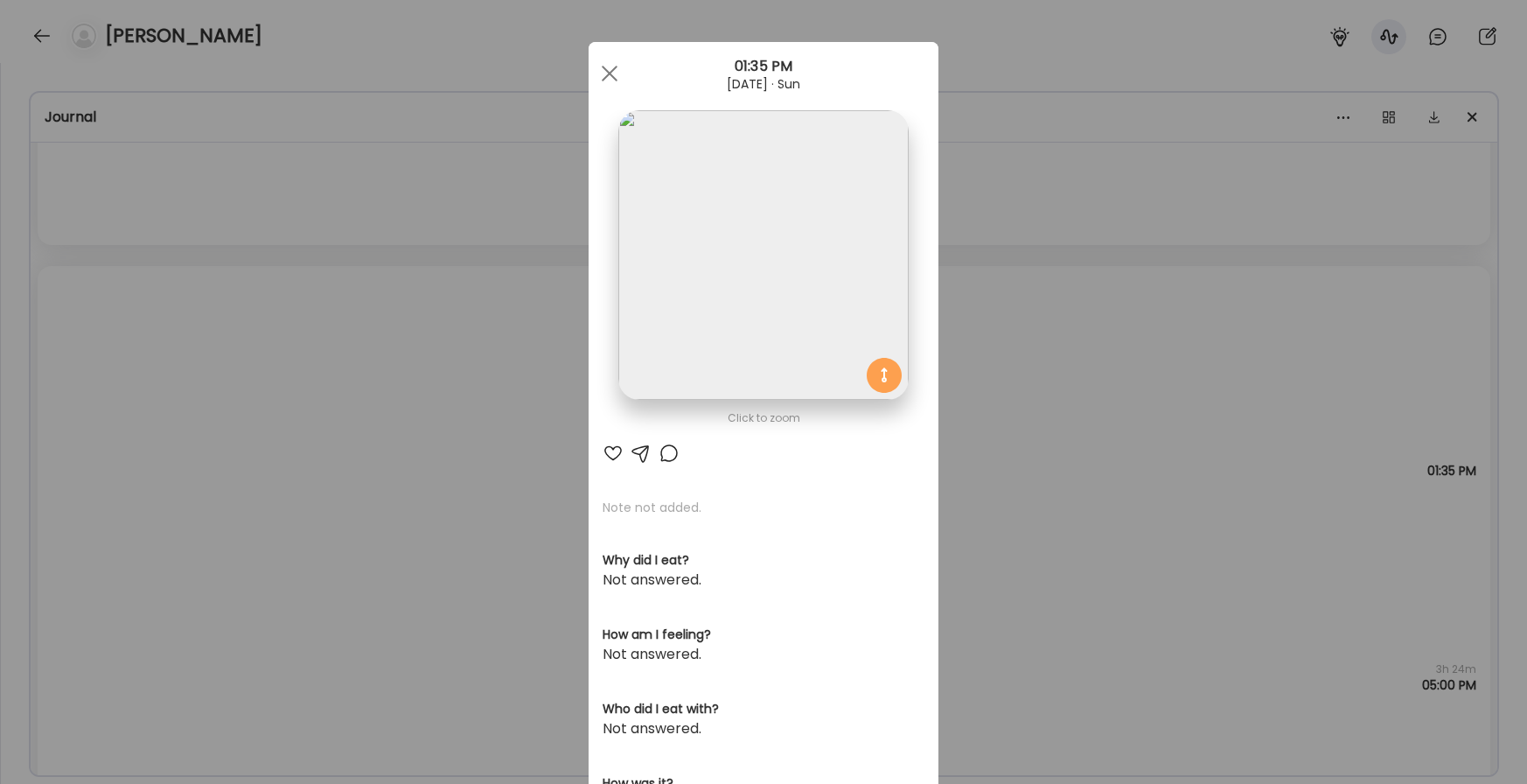
click at [818, 485] on div "Ate Coach Dashboard Wahoo! It’s official Take a moment to set up your Coach Pro…" at bounding box center [763, 392] width 1527 height 784
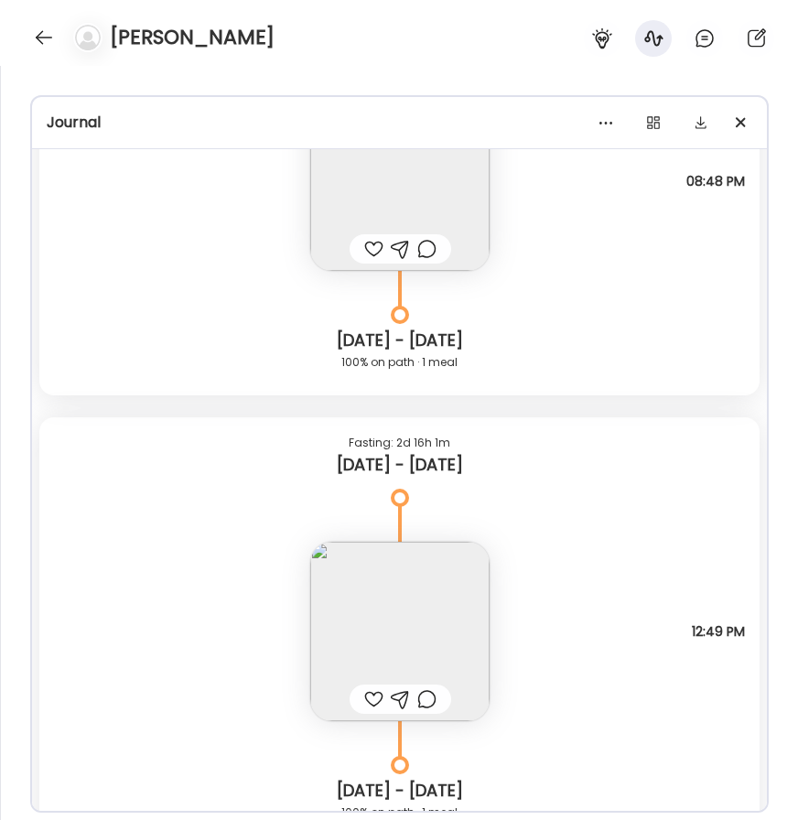
scroll to position [5278, 0]
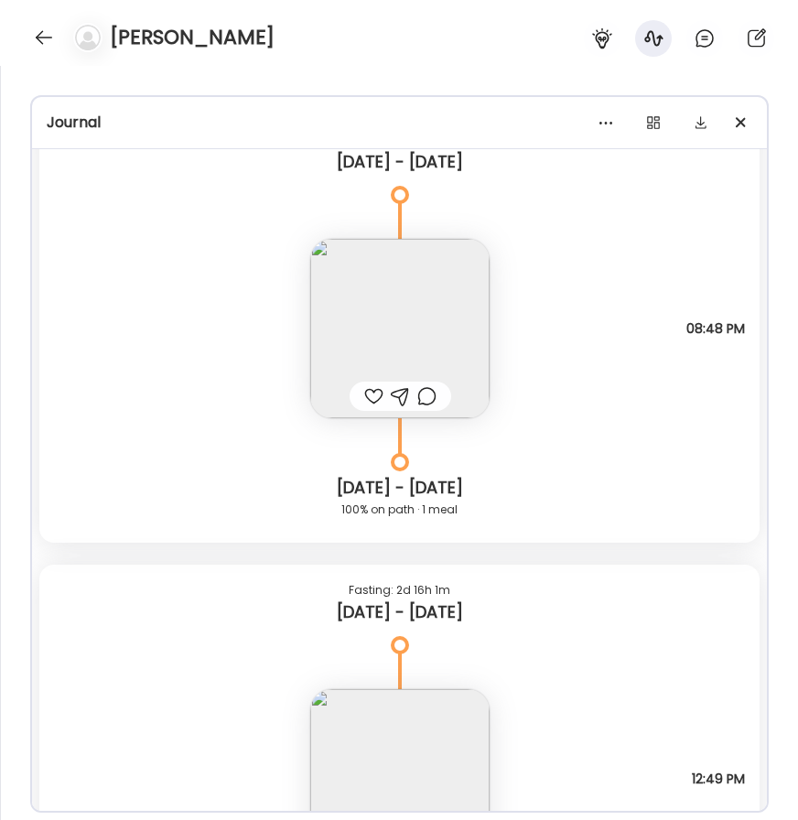
click at [423, 335] on img at bounding box center [399, 328] width 179 height 179
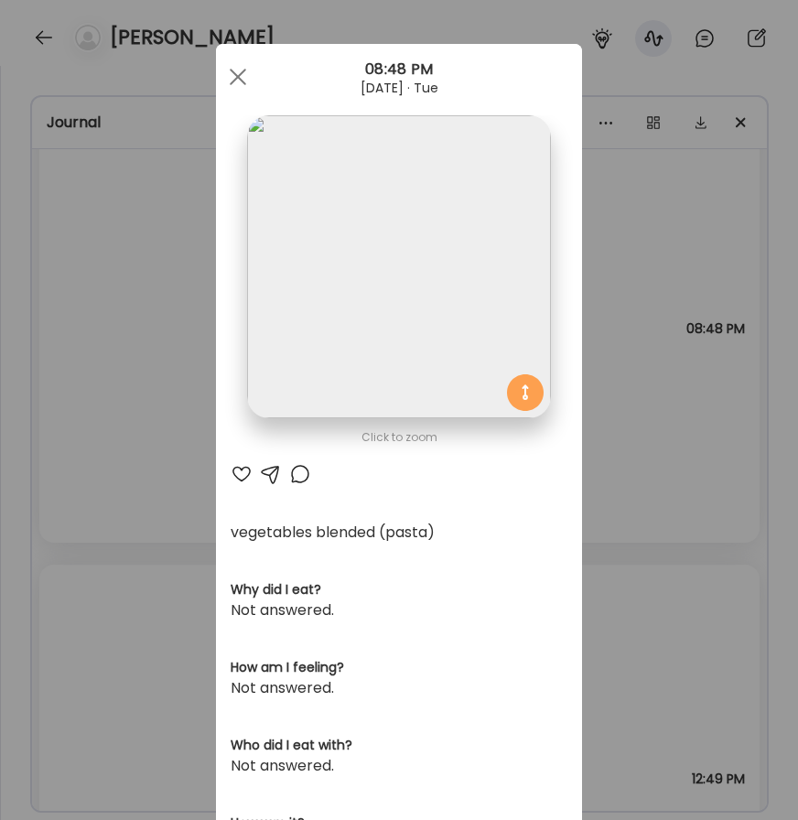
click at [638, 299] on div "Ate Coach Dashboard Wahoo! It’s official Take a moment to set up your Coach Pro…" at bounding box center [399, 410] width 798 height 820
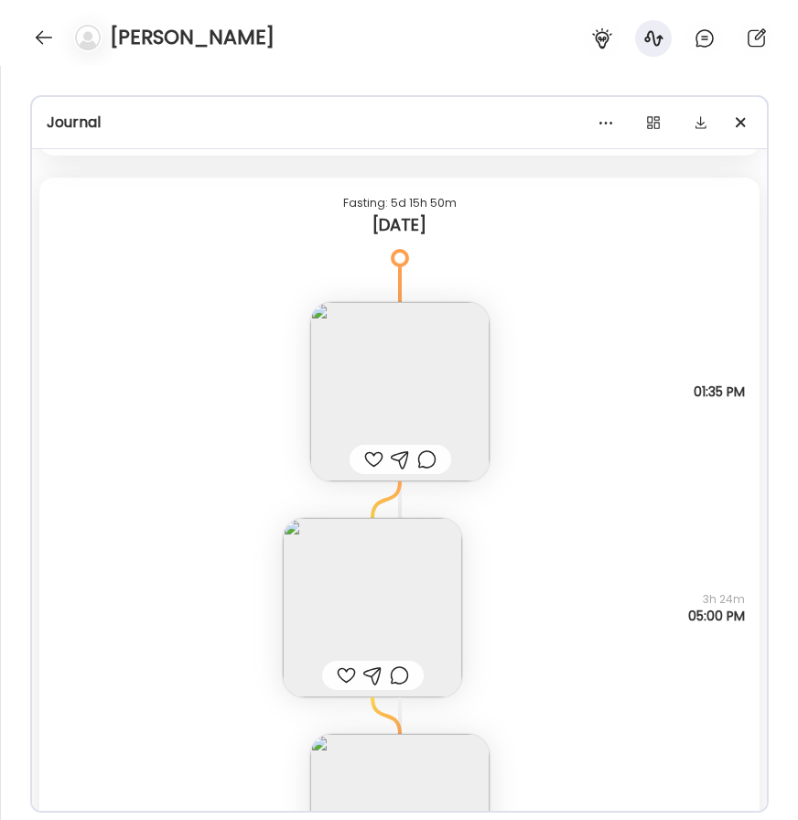
scroll to position [7993, 0]
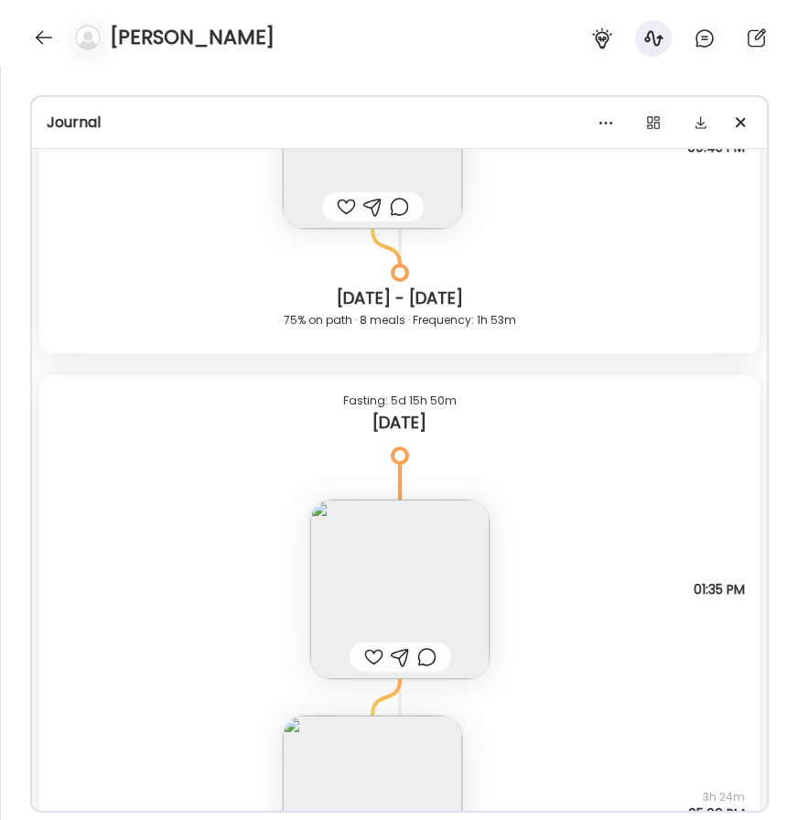
click at [413, 577] on img at bounding box center [399, 588] width 179 height 179
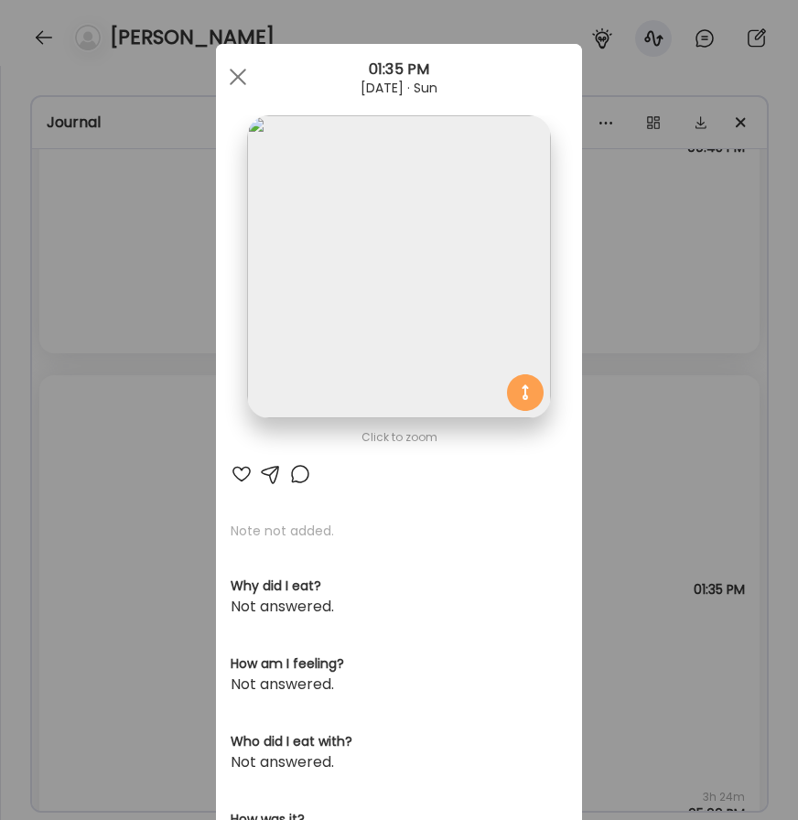
click at [403, 289] on img at bounding box center [398, 266] width 303 height 303
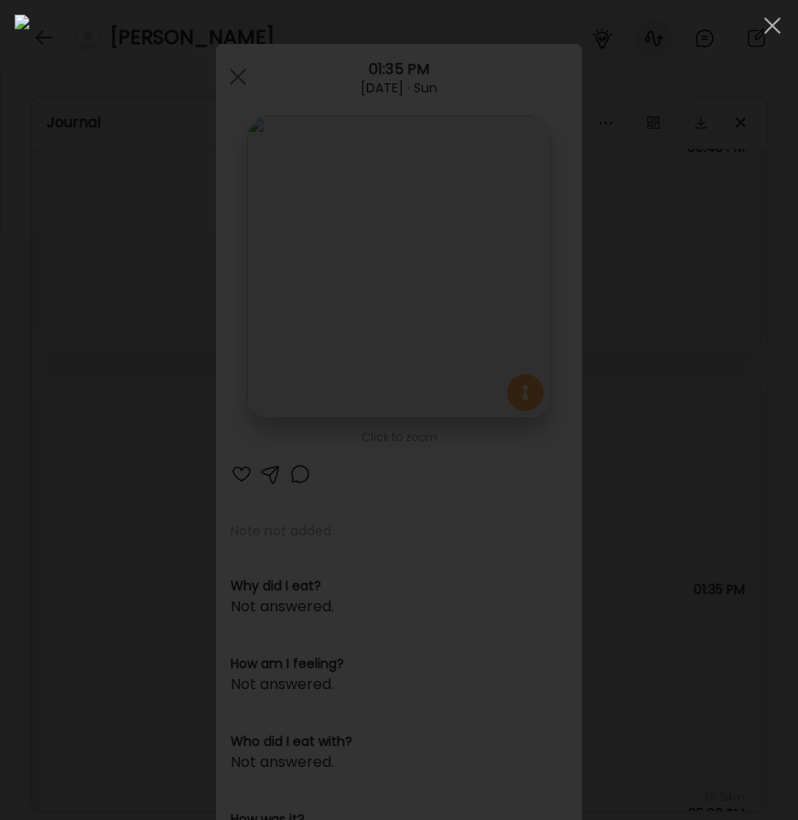
click at [364, 254] on img at bounding box center [399, 410] width 768 height 790
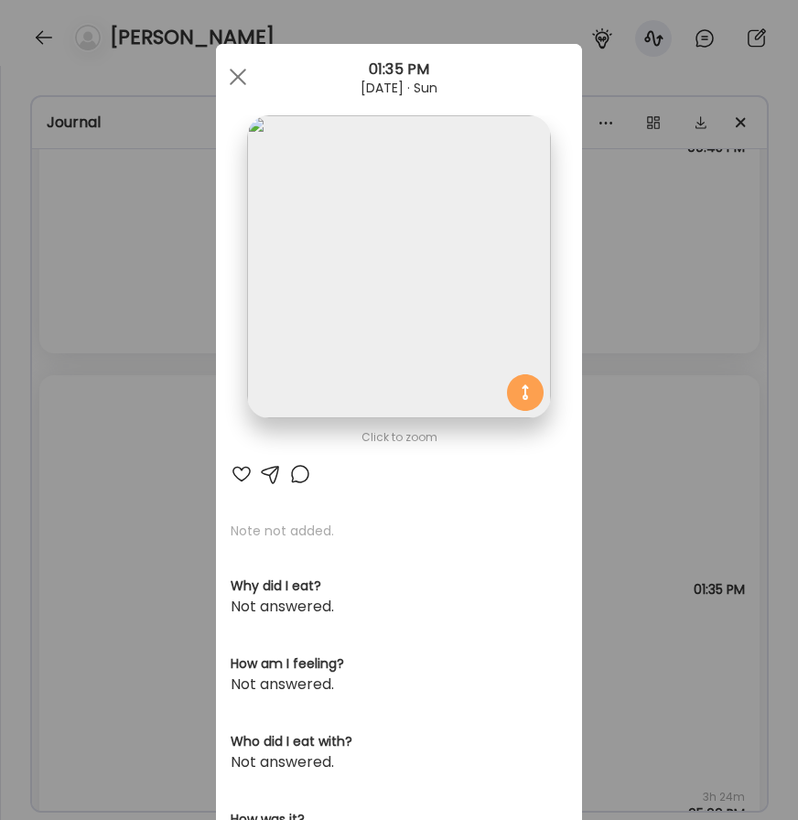
click at [190, 169] on div "Ate Coach Dashboard Wahoo! It’s official Take a moment to set up your Coach Pro…" at bounding box center [399, 410] width 798 height 820
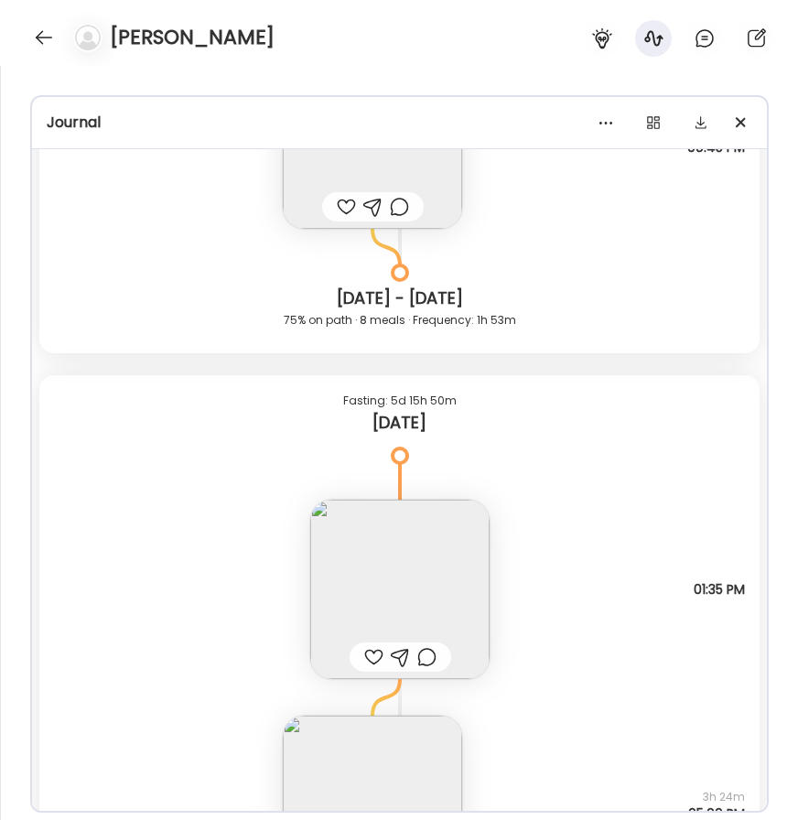
click at [385, 542] on img at bounding box center [399, 588] width 179 height 179
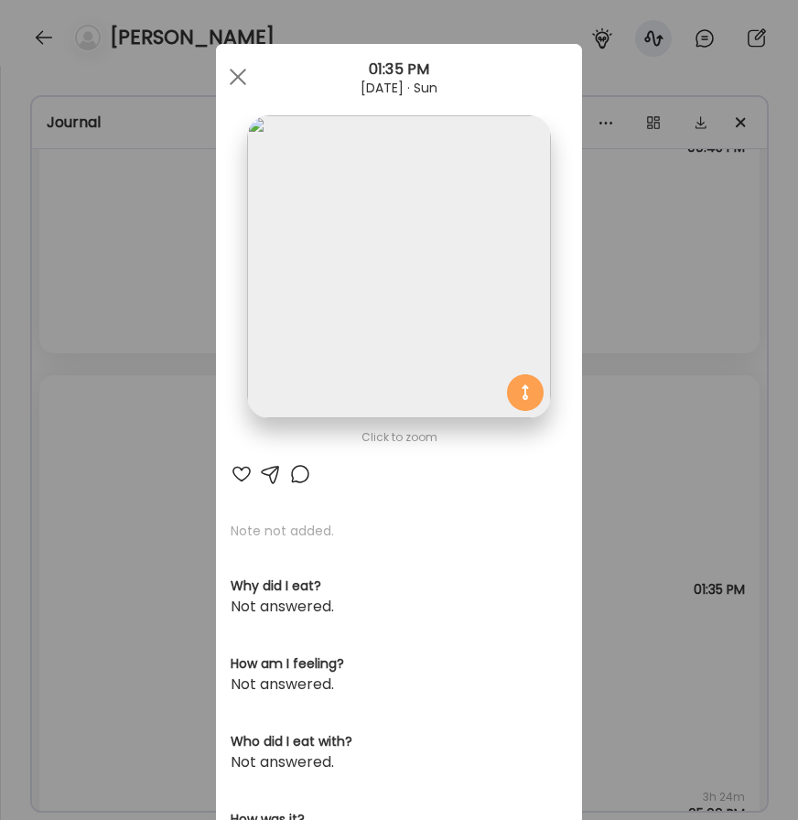
click at [360, 337] on img at bounding box center [398, 266] width 303 height 303
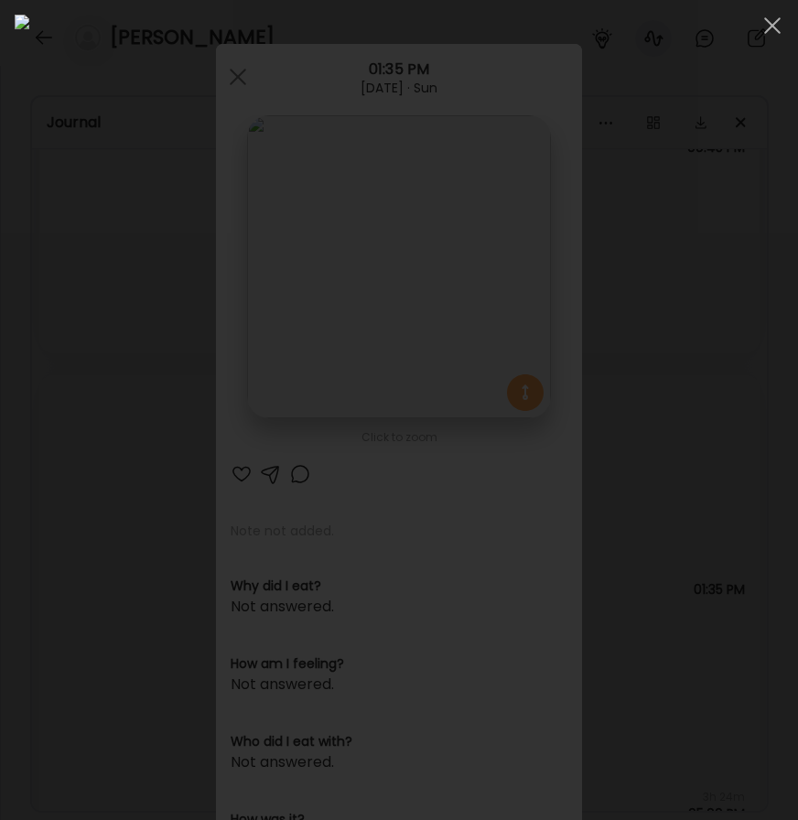
click at [341, 16] on img at bounding box center [399, 410] width 768 height 790
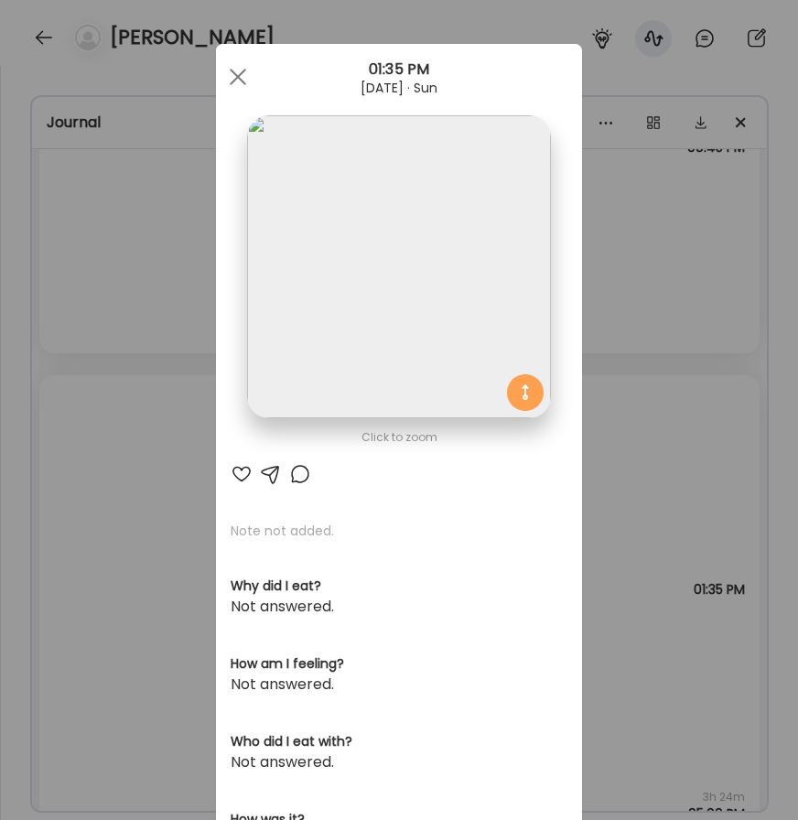
click at [621, 318] on div "Ate Coach Dashboard Wahoo! It’s official Take a moment to set up your Coach Pro…" at bounding box center [399, 410] width 798 height 820
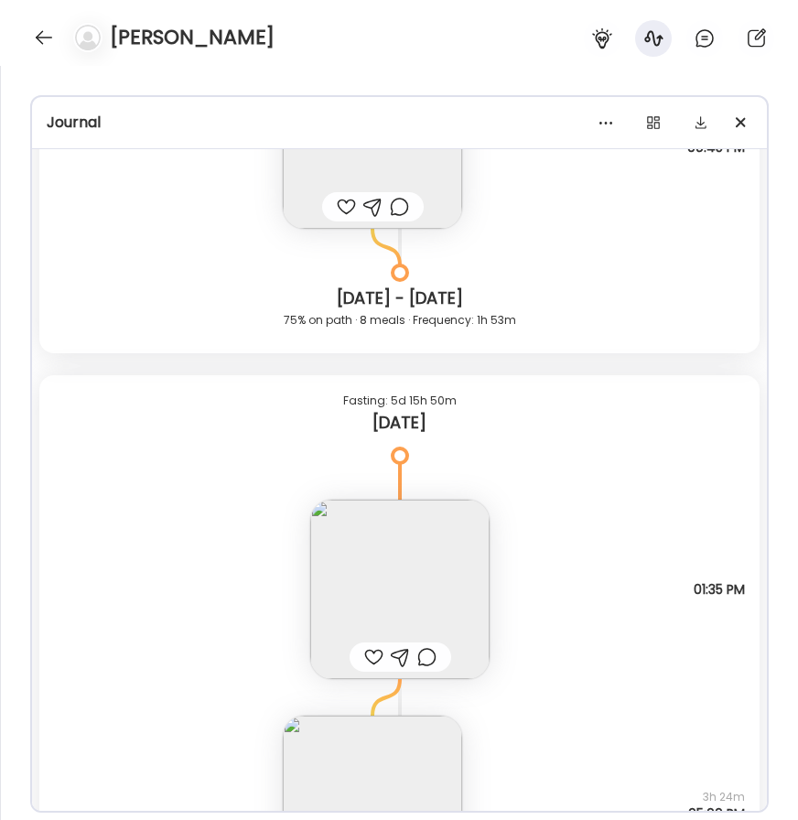
click at [422, 564] on img at bounding box center [399, 588] width 179 height 179
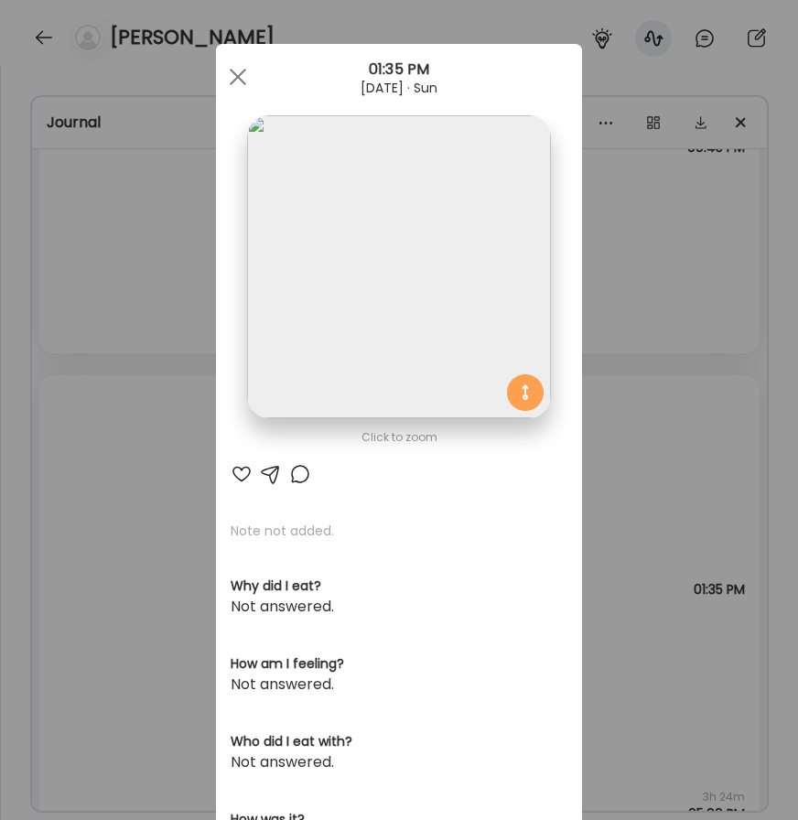
click at [193, 305] on div "Ate Coach Dashboard Wahoo! It’s official Take a moment to set up your Coach Pro…" at bounding box center [399, 410] width 798 height 820
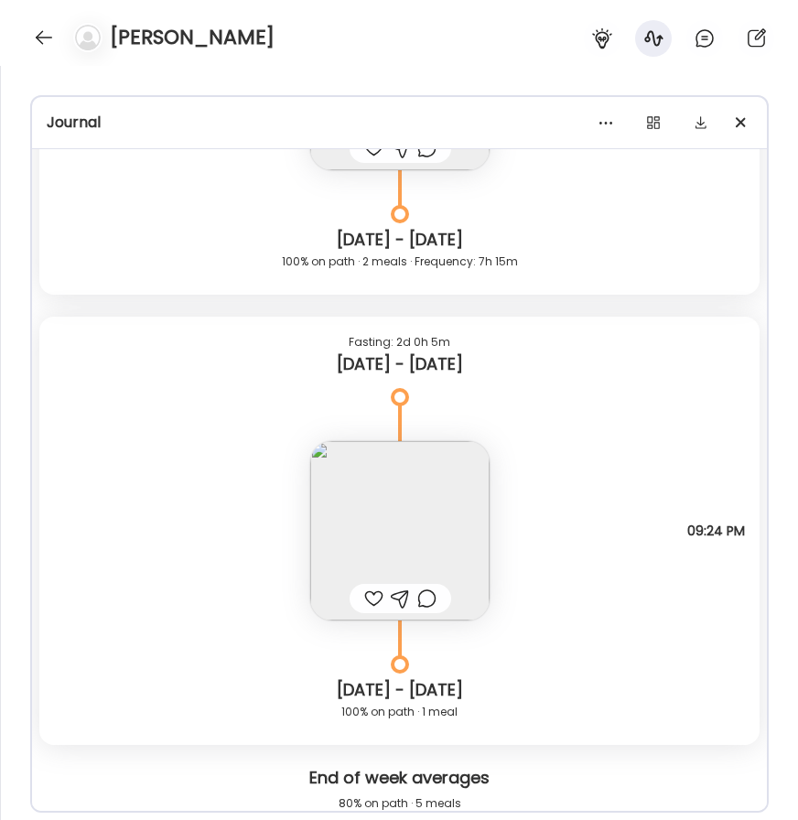
scroll to position [4508, 0]
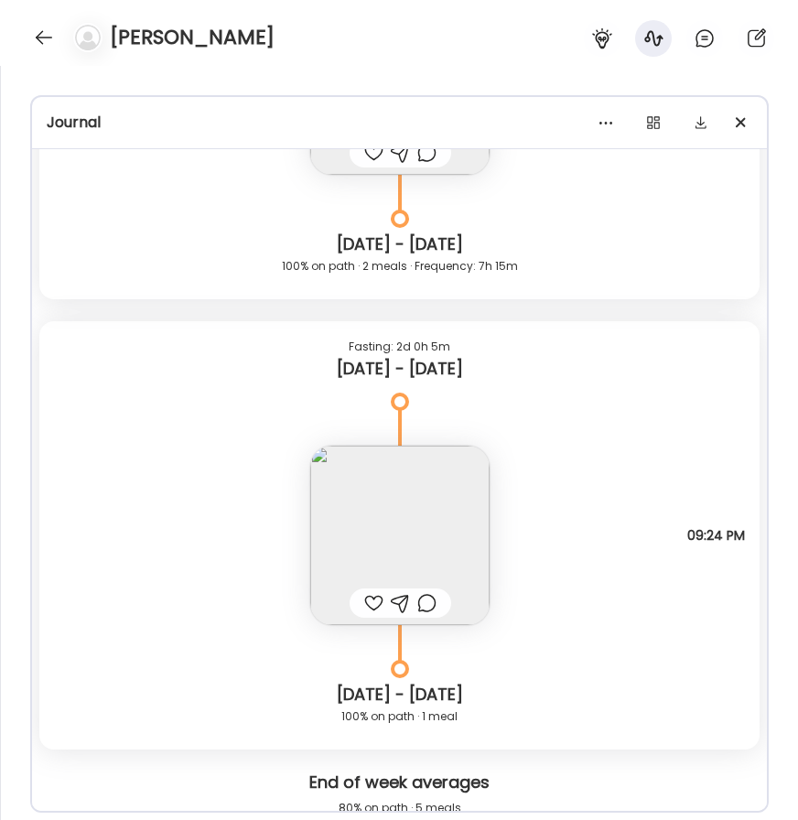
click at [435, 480] on img at bounding box center [399, 535] width 179 height 179
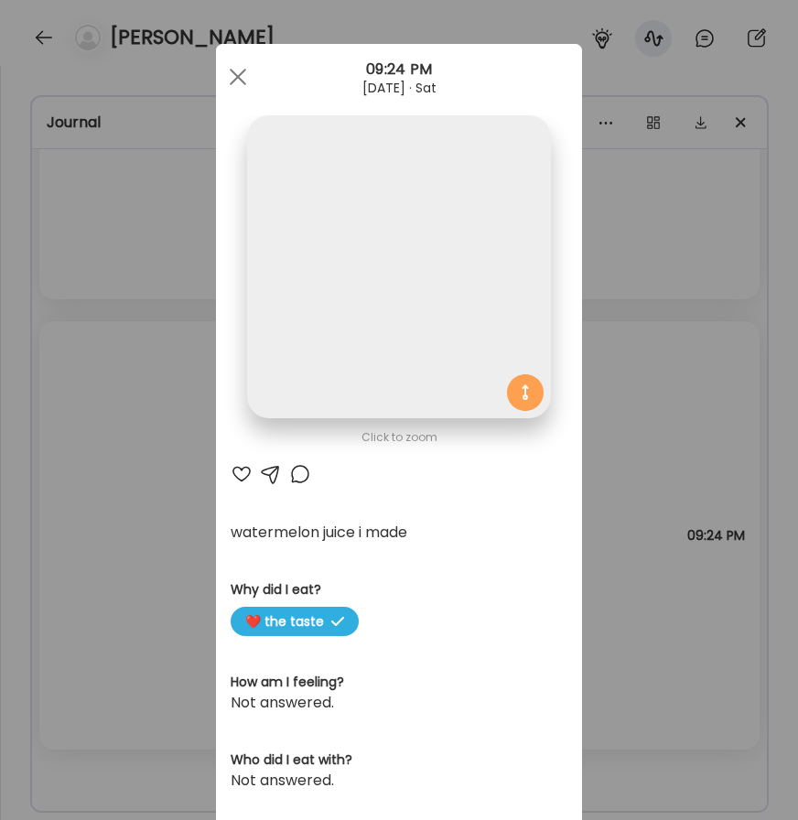
click at [378, 484] on div "AteMate AI" at bounding box center [399, 474] width 337 height 22
click at [380, 344] on img at bounding box center [398, 266] width 303 height 303
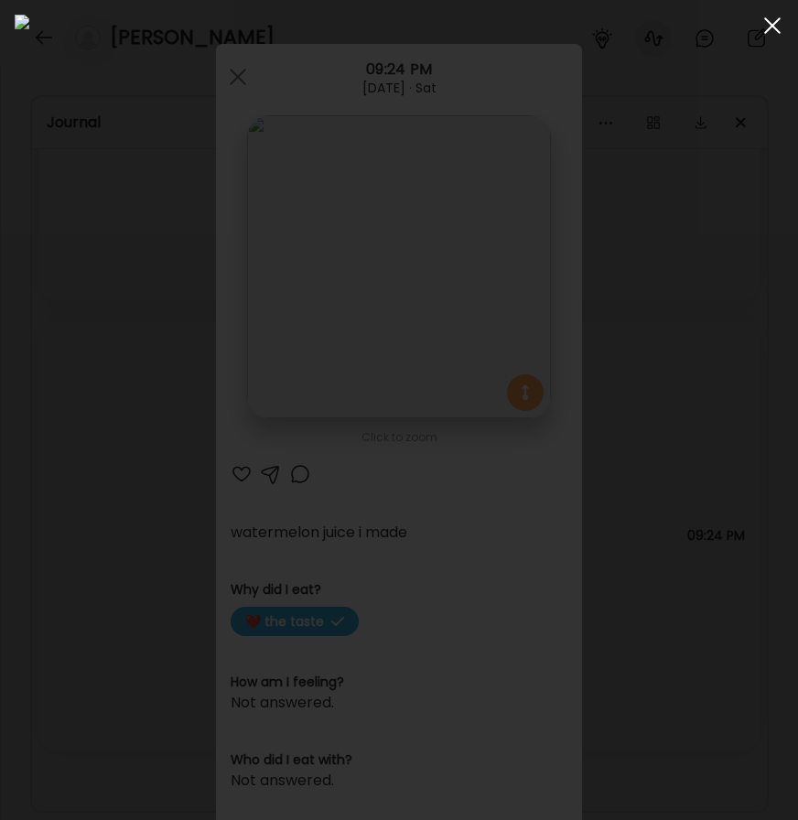
click at [778, 20] on div at bounding box center [772, 25] width 37 height 37
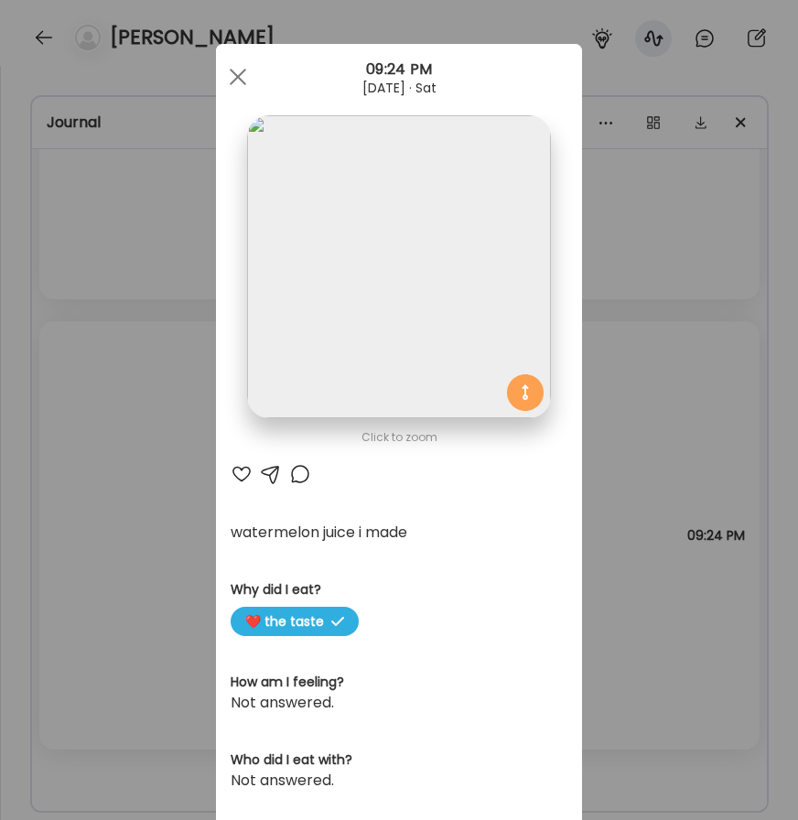
click at [769, 34] on div "Ate Coach Dashboard Wahoo! It’s official Take a moment to set up your Coach Pro…" at bounding box center [399, 410] width 798 height 820
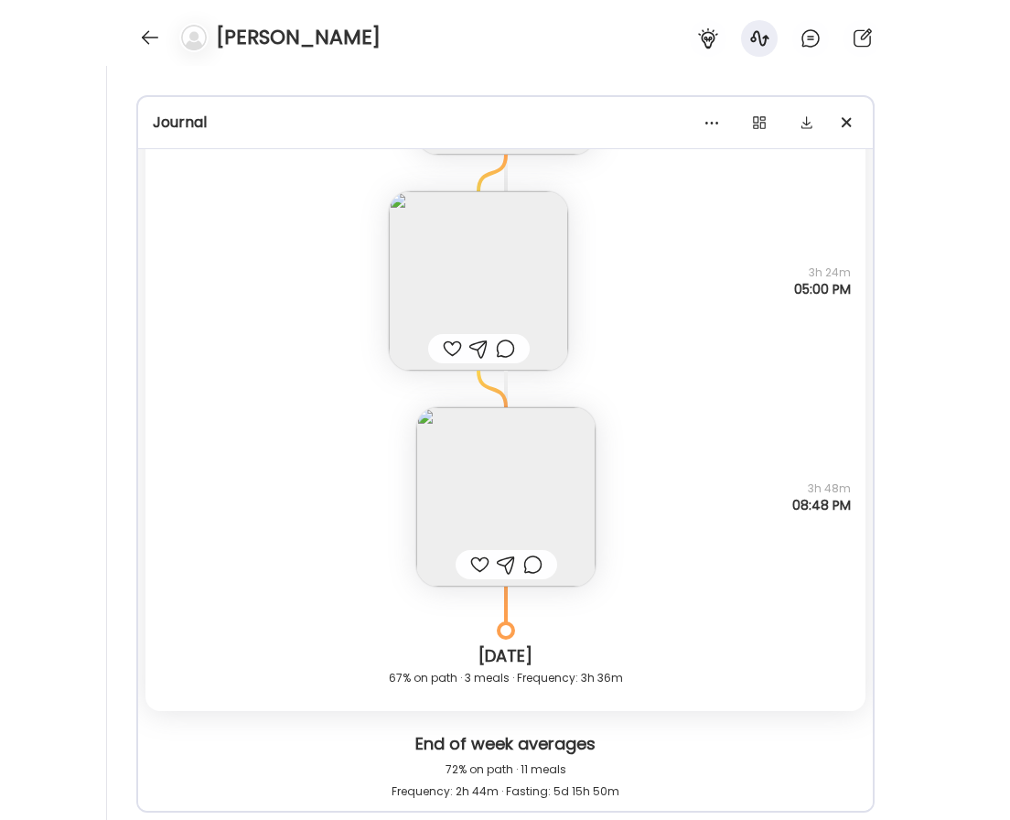
scroll to position [32443, 0]
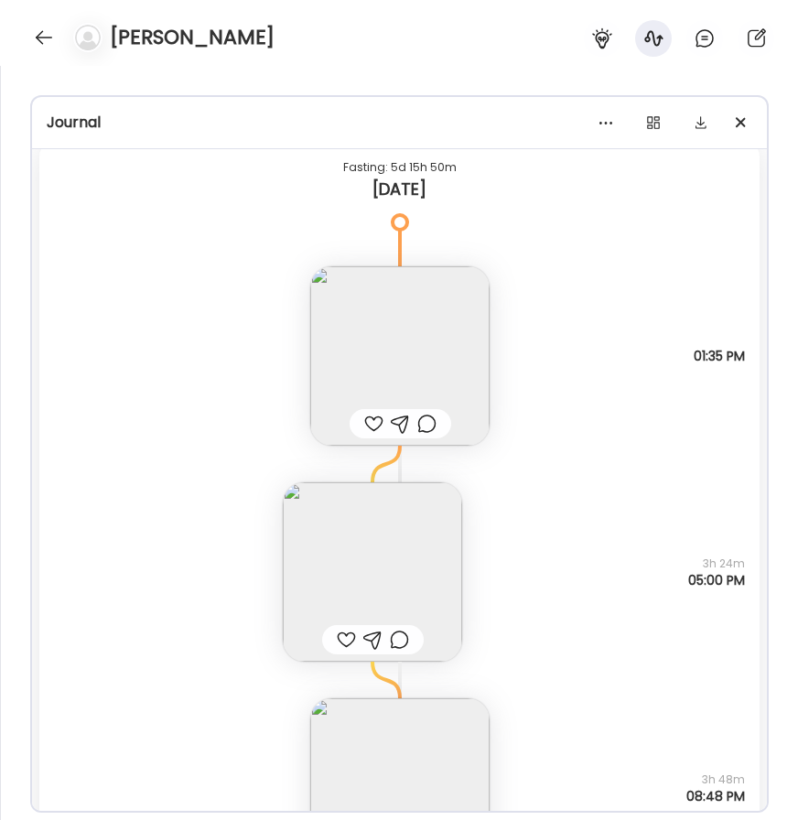
click at [453, 333] on img at bounding box center [399, 355] width 179 height 179
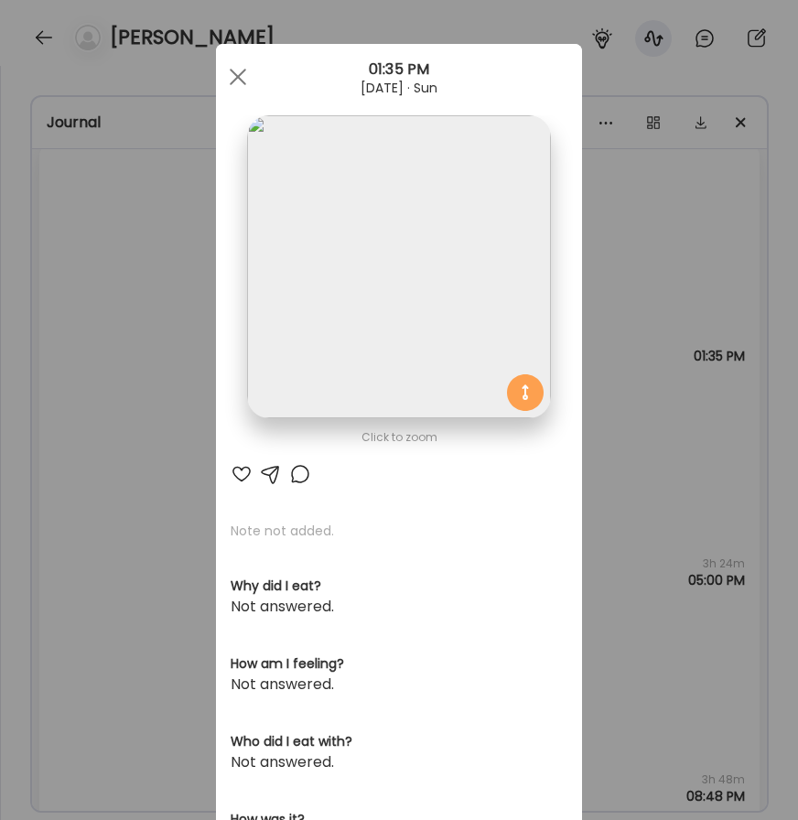
click at [370, 313] on img at bounding box center [398, 266] width 303 height 303
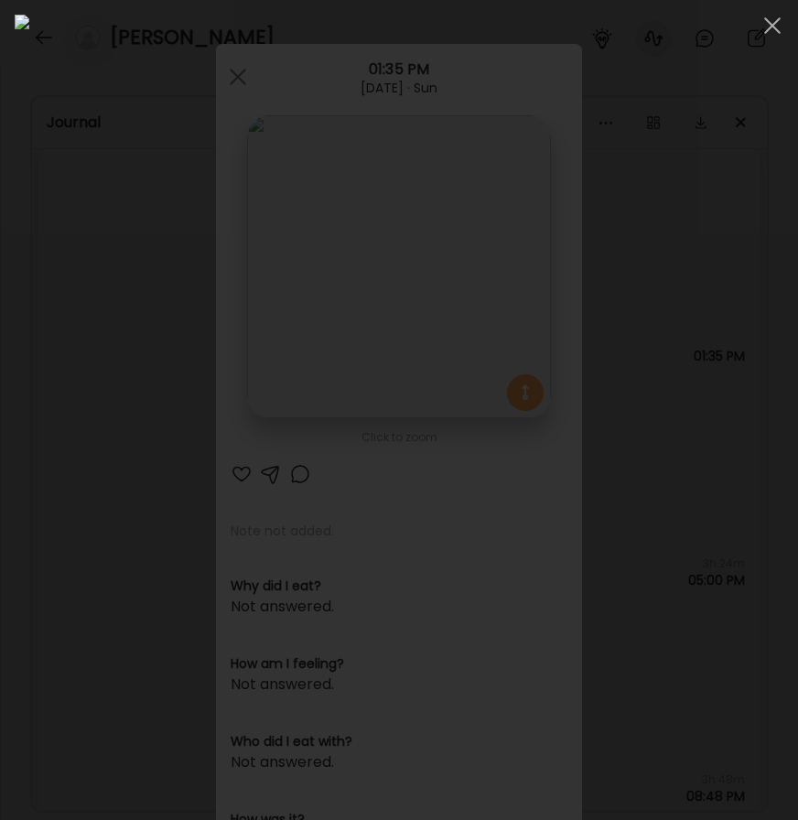
click at [504, 5] on div at bounding box center [399, 410] width 798 height 820
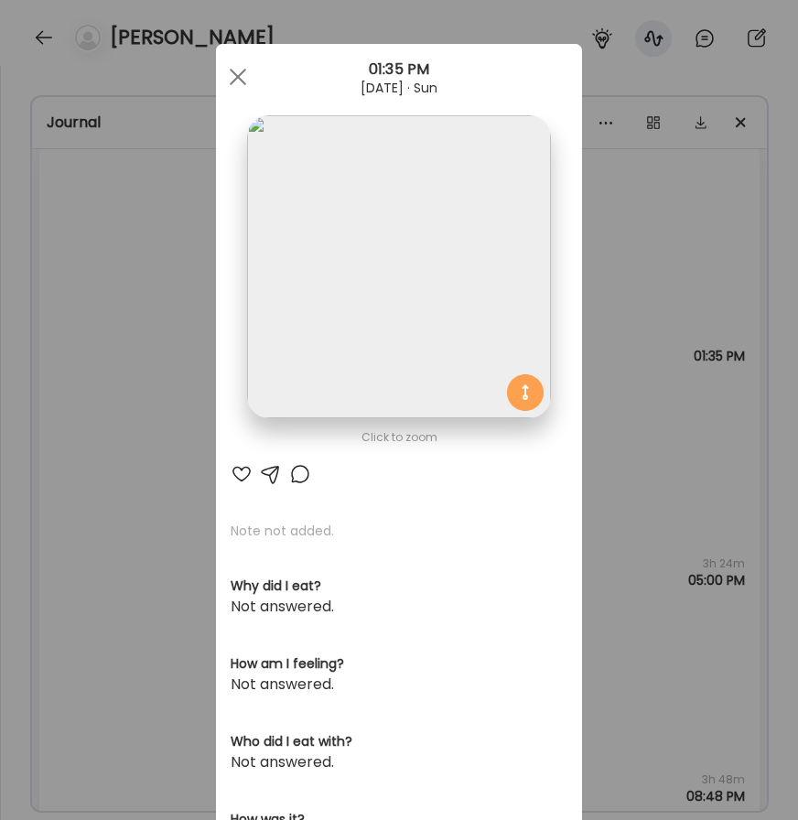
click at [70, 181] on div "Ate Coach Dashboard Wahoo! It’s official Take a moment to set up your Coach Pro…" at bounding box center [399, 410] width 798 height 820
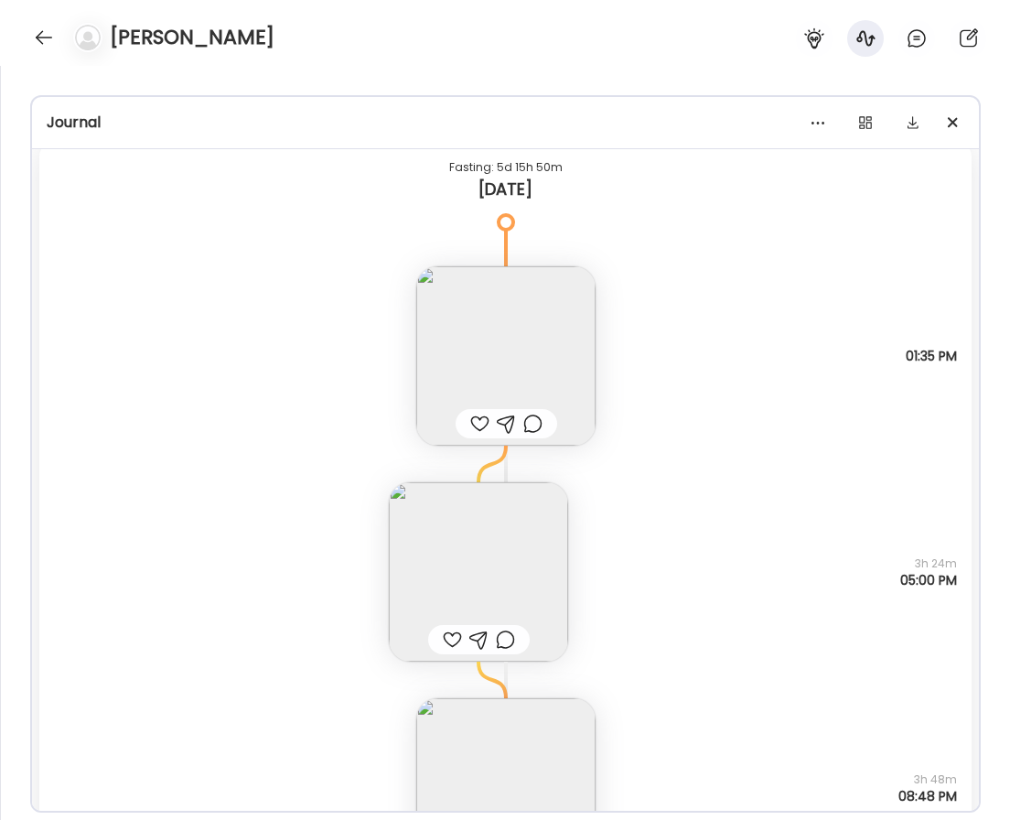
click at [507, 365] on img at bounding box center [505, 355] width 179 height 179
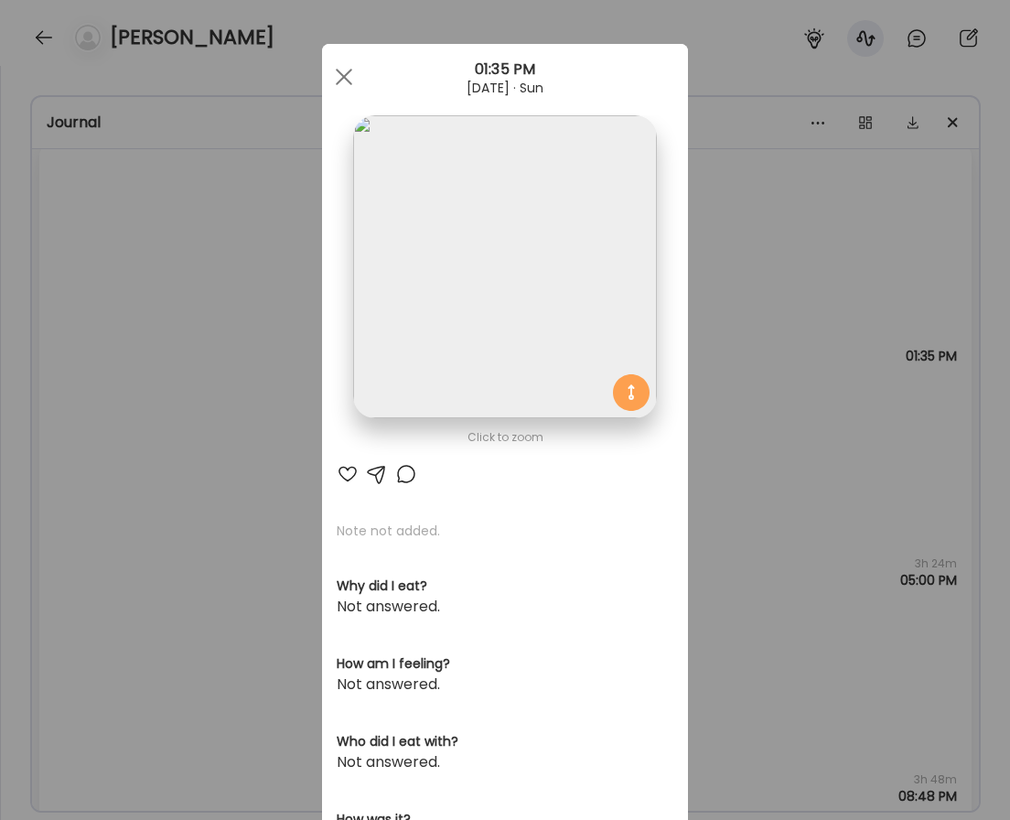
click at [701, 461] on div "Ate Coach Dashboard Wahoo! It’s official Take a moment to set up your Coach Pro…" at bounding box center [505, 410] width 1010 height 820
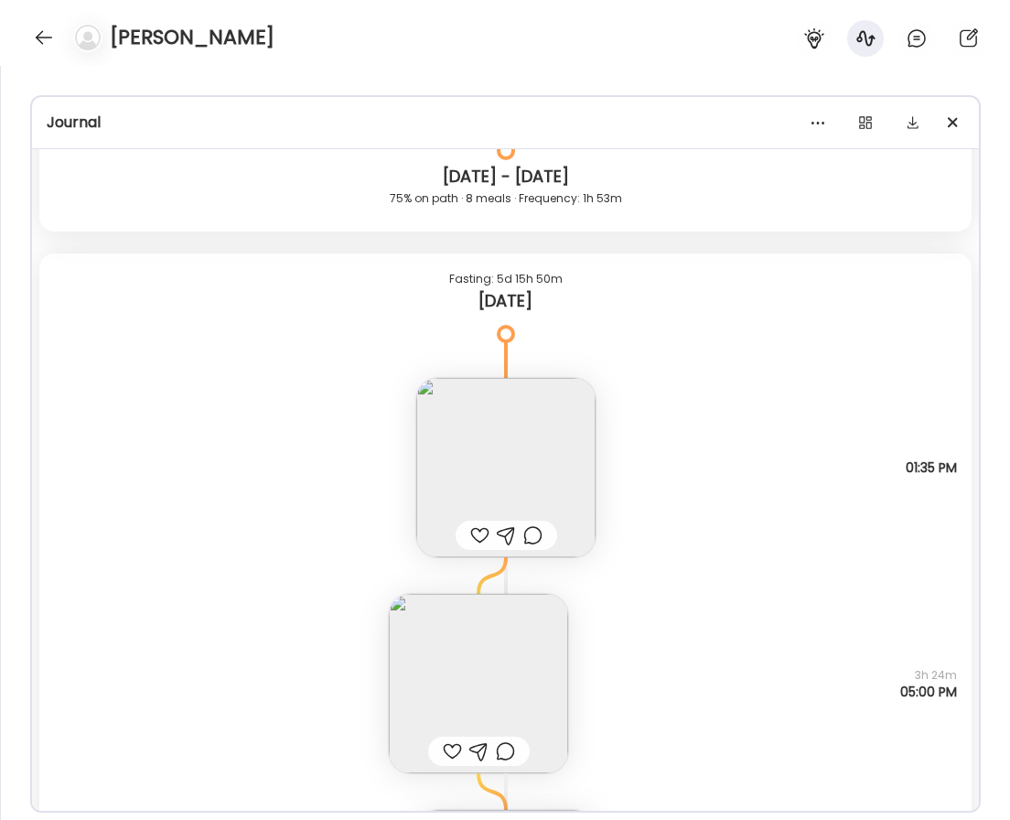
scroll to position [32296, 0]
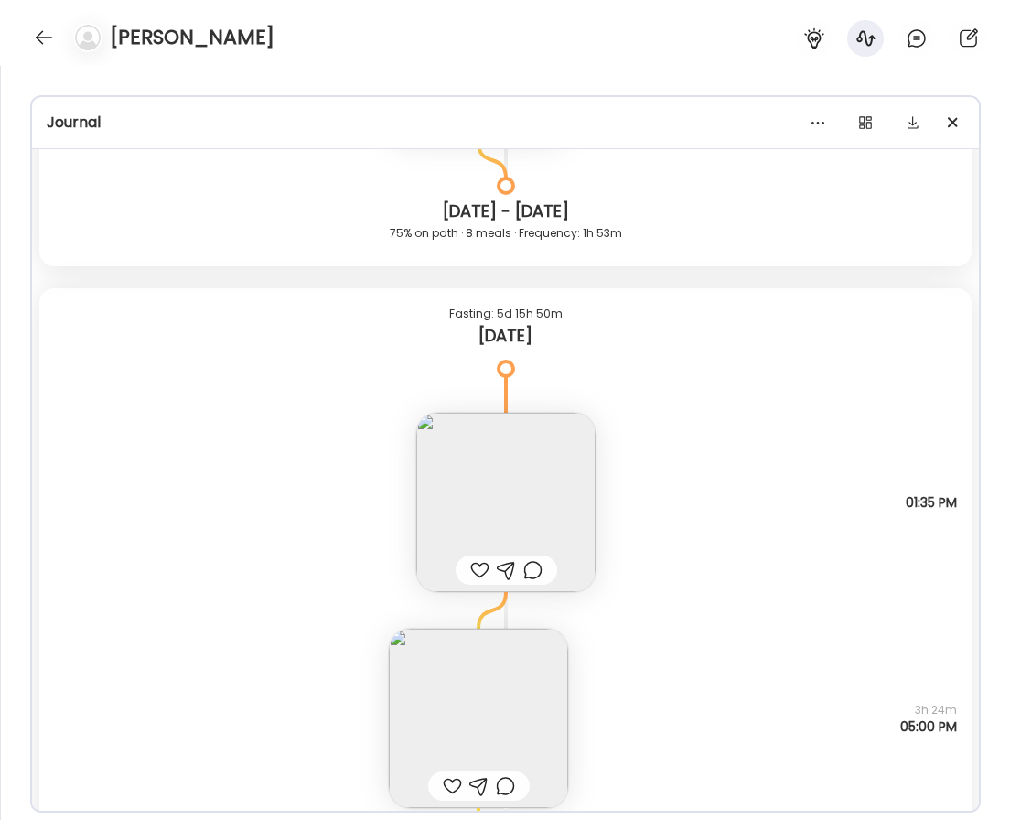
click at [685, 476] on div "Note not added Questions not answered 01:35 PM" at bounding box center [505, 484] width 932 height 216
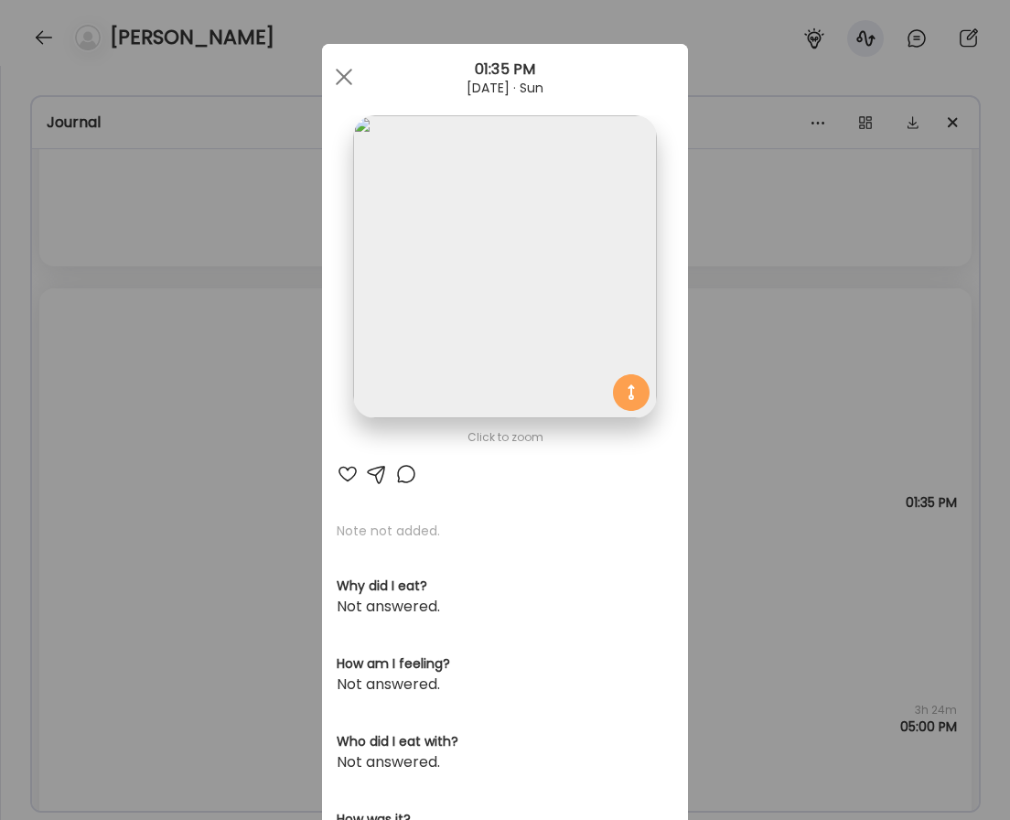
click at [736, 465] on div "Ate Coach Dashboard Wahoo! It’s official Take a moment to set up your Coach Pro…" at bounding box center [505, 410] width 1010 height 820
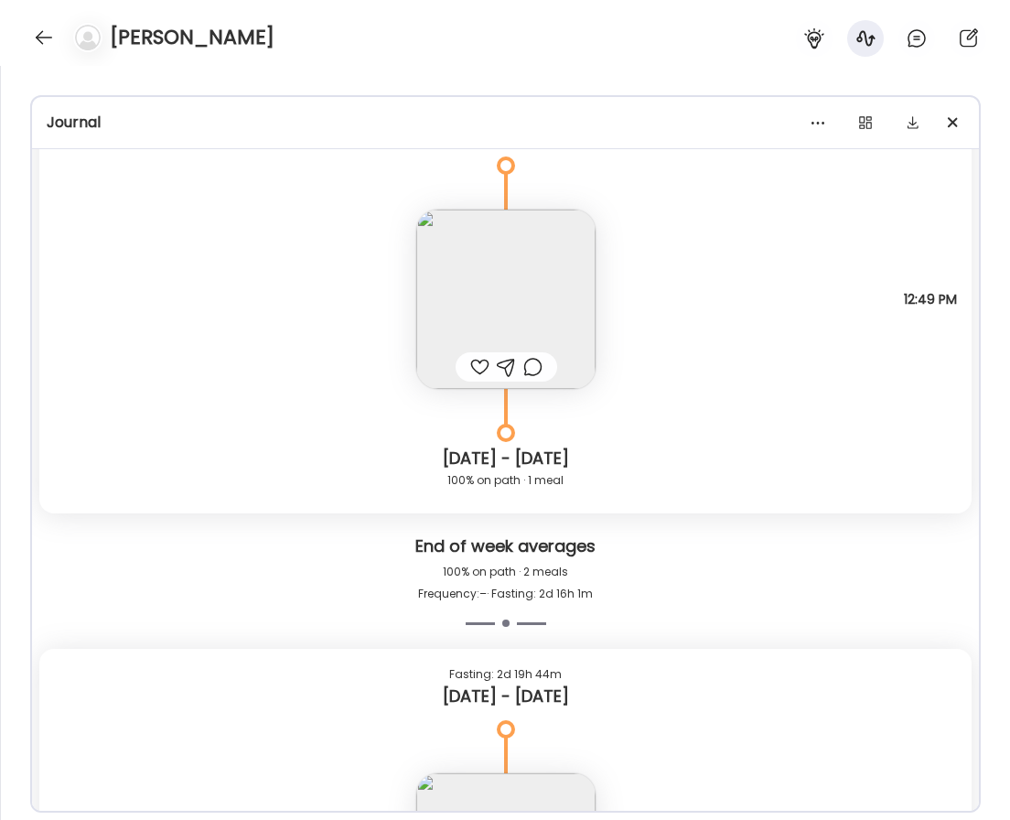
scroll to position [29842, 0]
